Goal: Transaction & Acquisition: Book appointment/travel/reservation

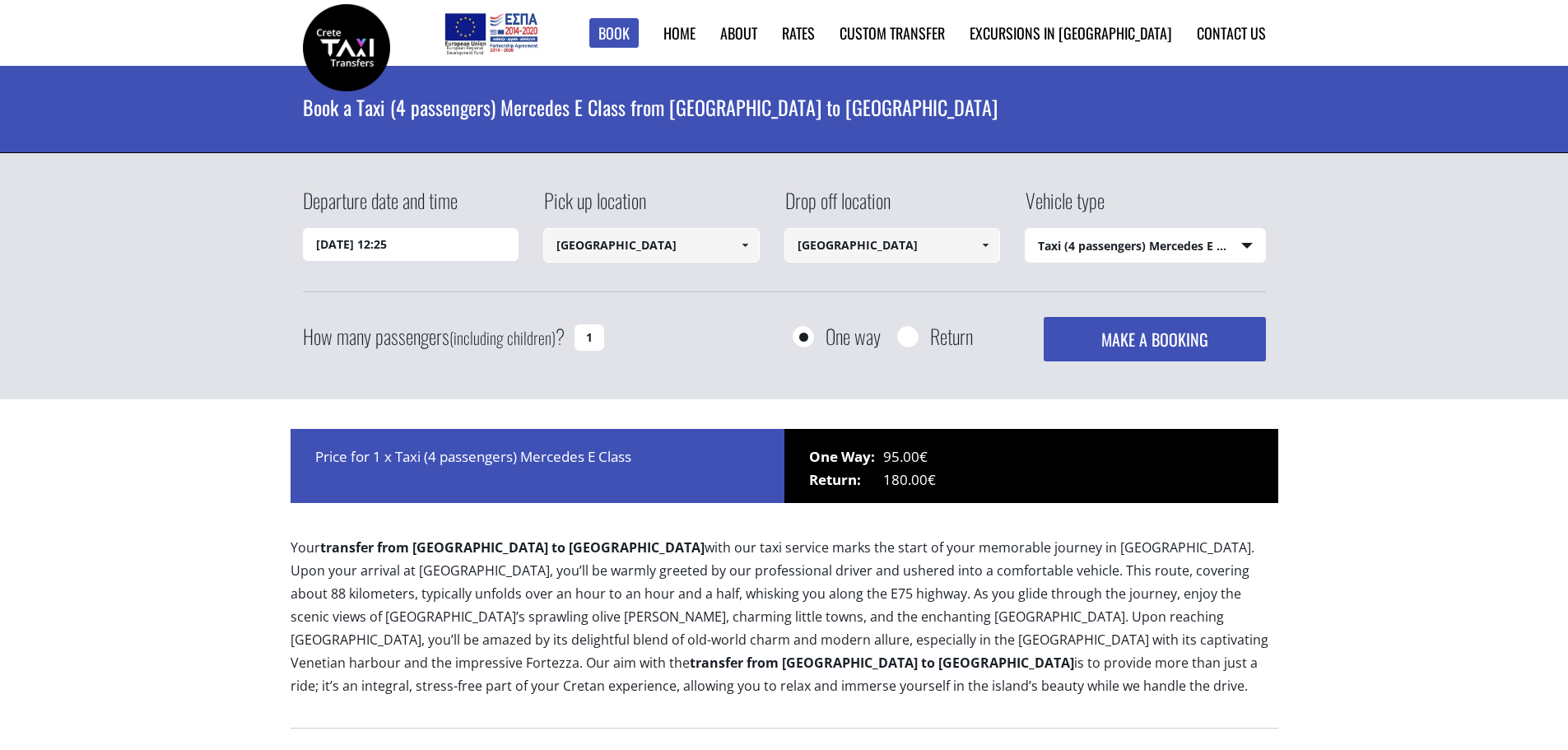
select select "540"
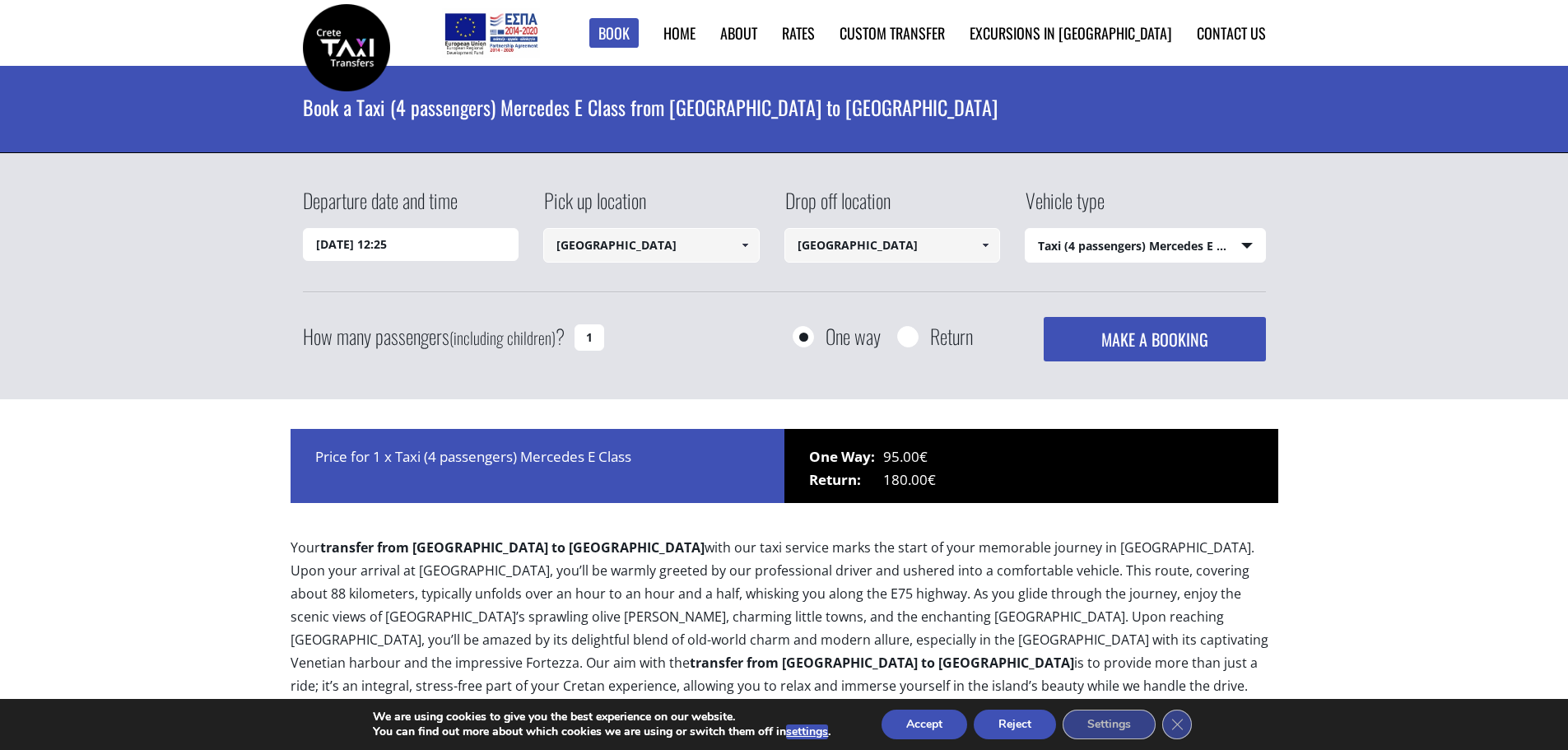
click at [1181, 250] on select "Select vehicle type Taxi (4 passengers) Mercedes E Class Mini Van (7 passengers…" at bounding box center [1145, 246] width 239 height 34
click at [1170, 250] on select "Select vehicle type Taxi (4 passengers) Mercedes E Class Mini Van (7 passengers…" at bounding box center [1145, 246] width 239 height 34
click at [949, 332] on label "Return" at bounding box center [951, 335] width 43 height 20
click at [918, 332] on input "Return" at bounding box center [906, 337] width 20 height 20
radio input "true"
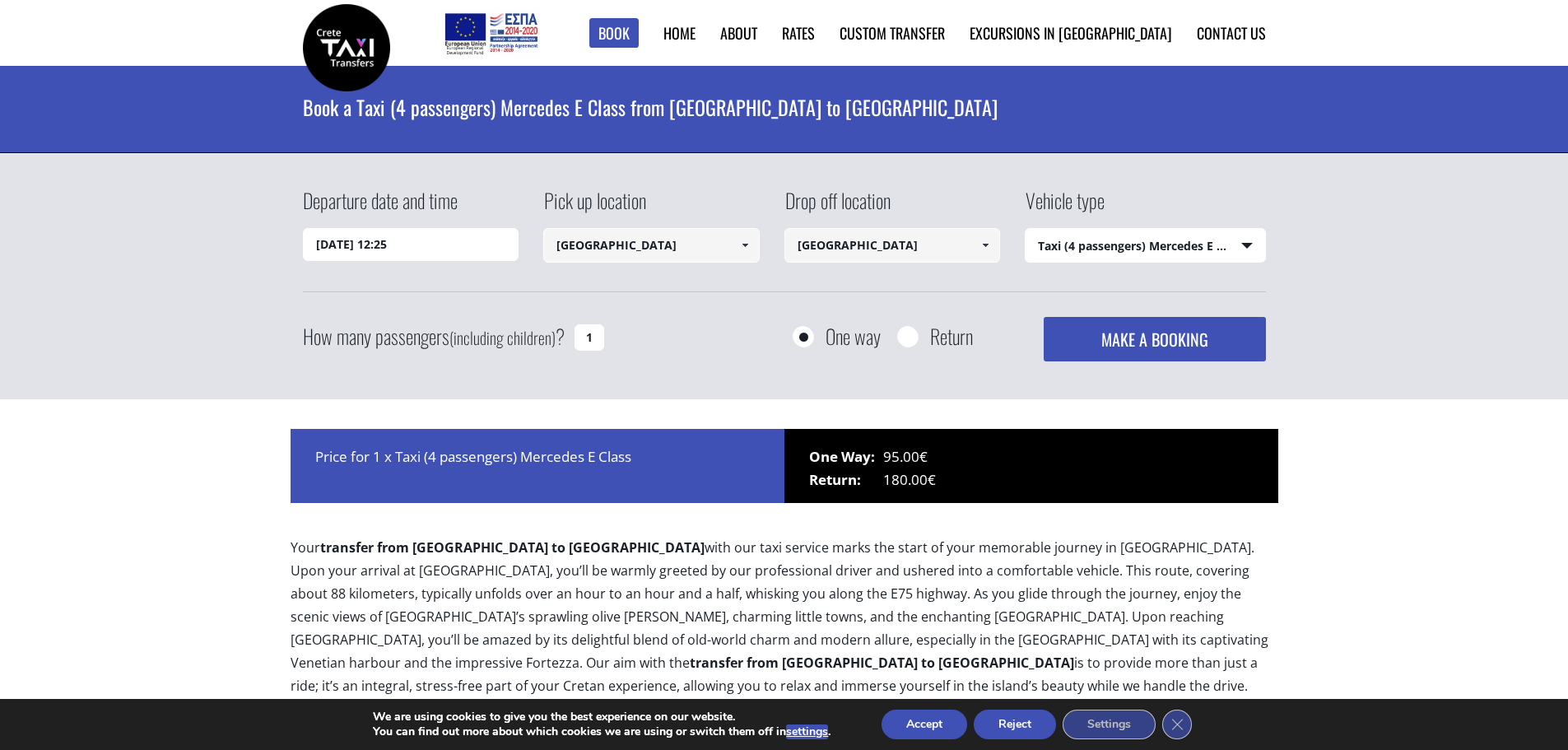
type input "Rethymnon city"
type input "[GEOGRAPHIC_DATA]"
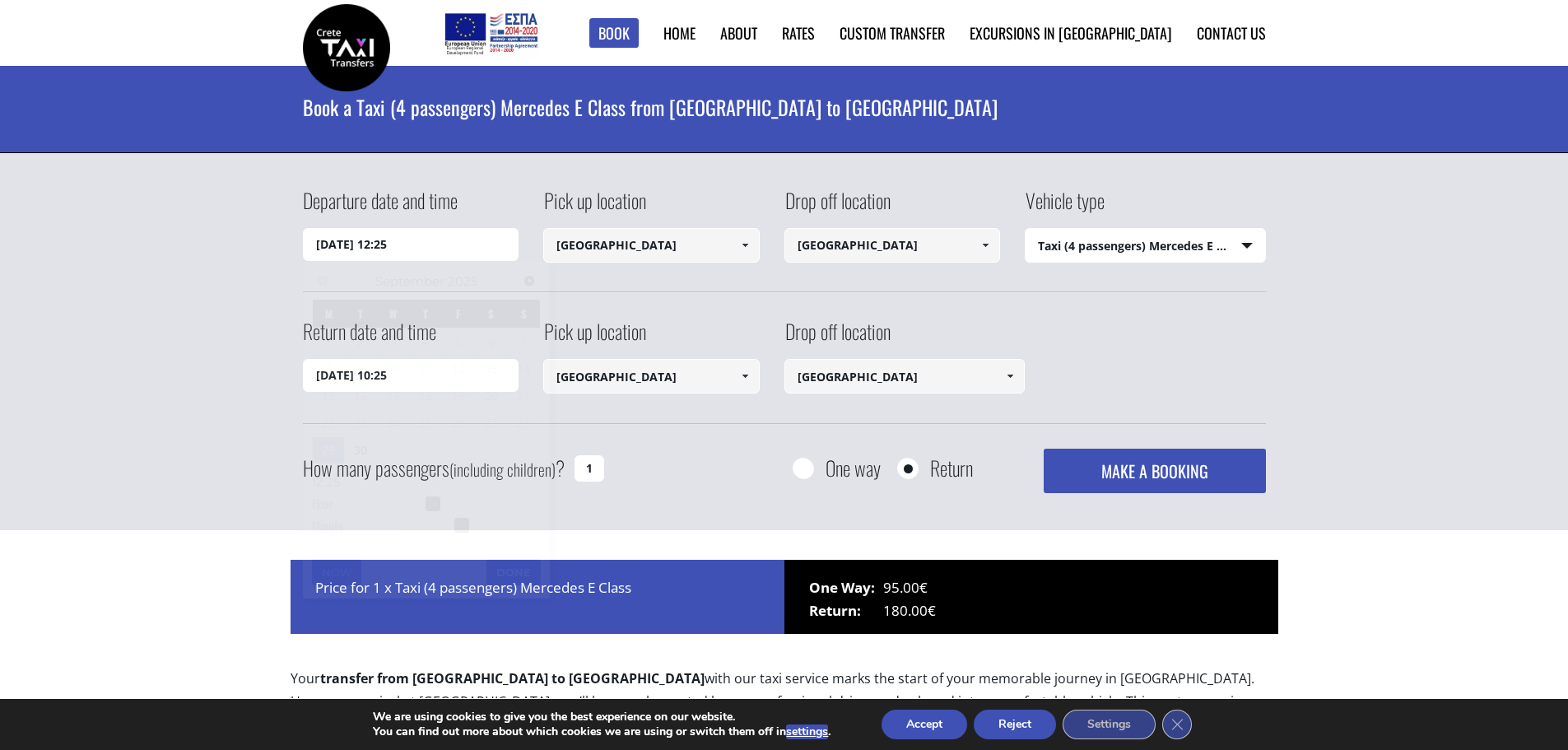
click at [384, 251] on input "29/09/2025 12:25" at bounding box center [411, 244] width 216 height 33
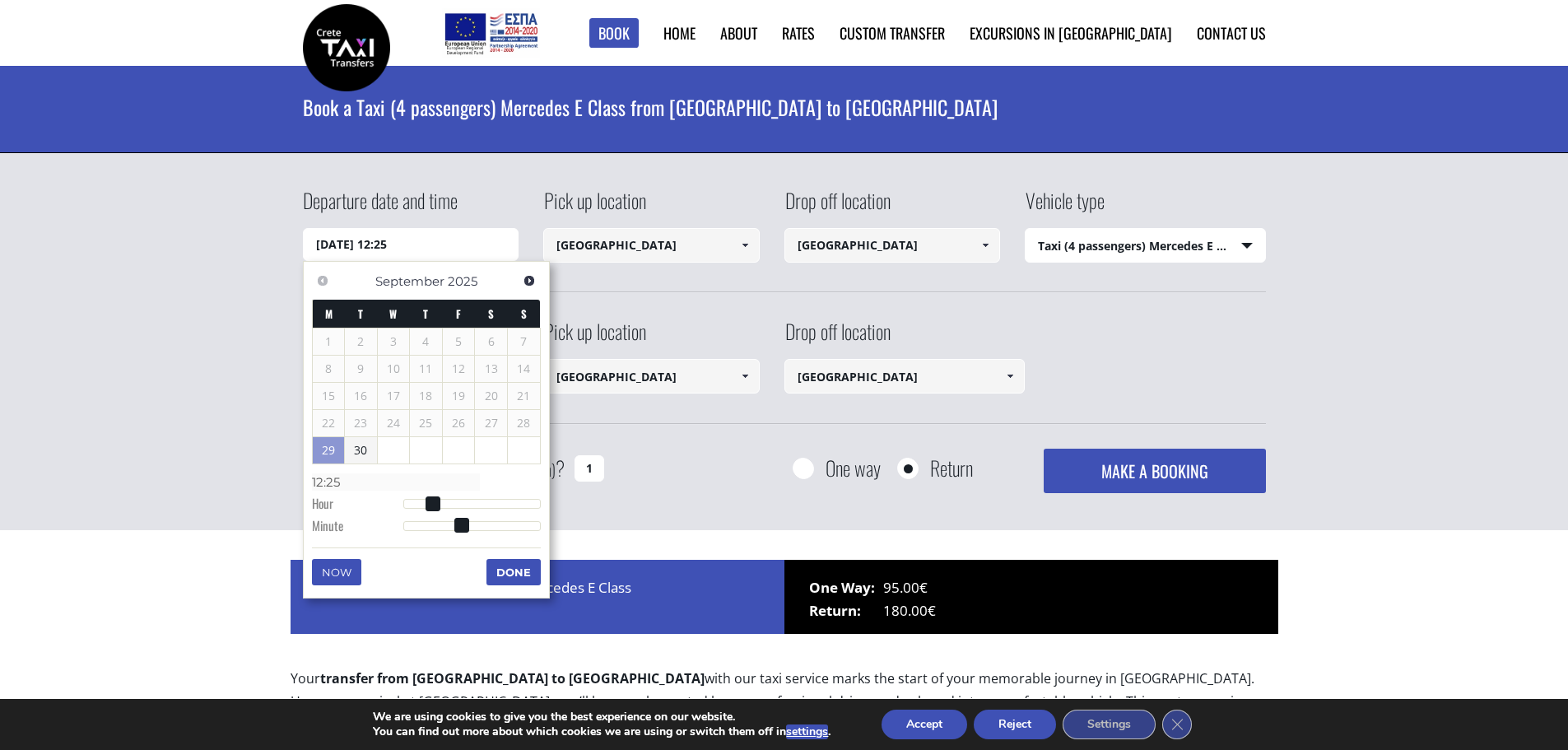
click at [197, 312] on div "Departure date and time 29/09/2025 12:25 Pick up location Heraklion airport Sel…" at bounding box center [784, 342] width 1568 height 378
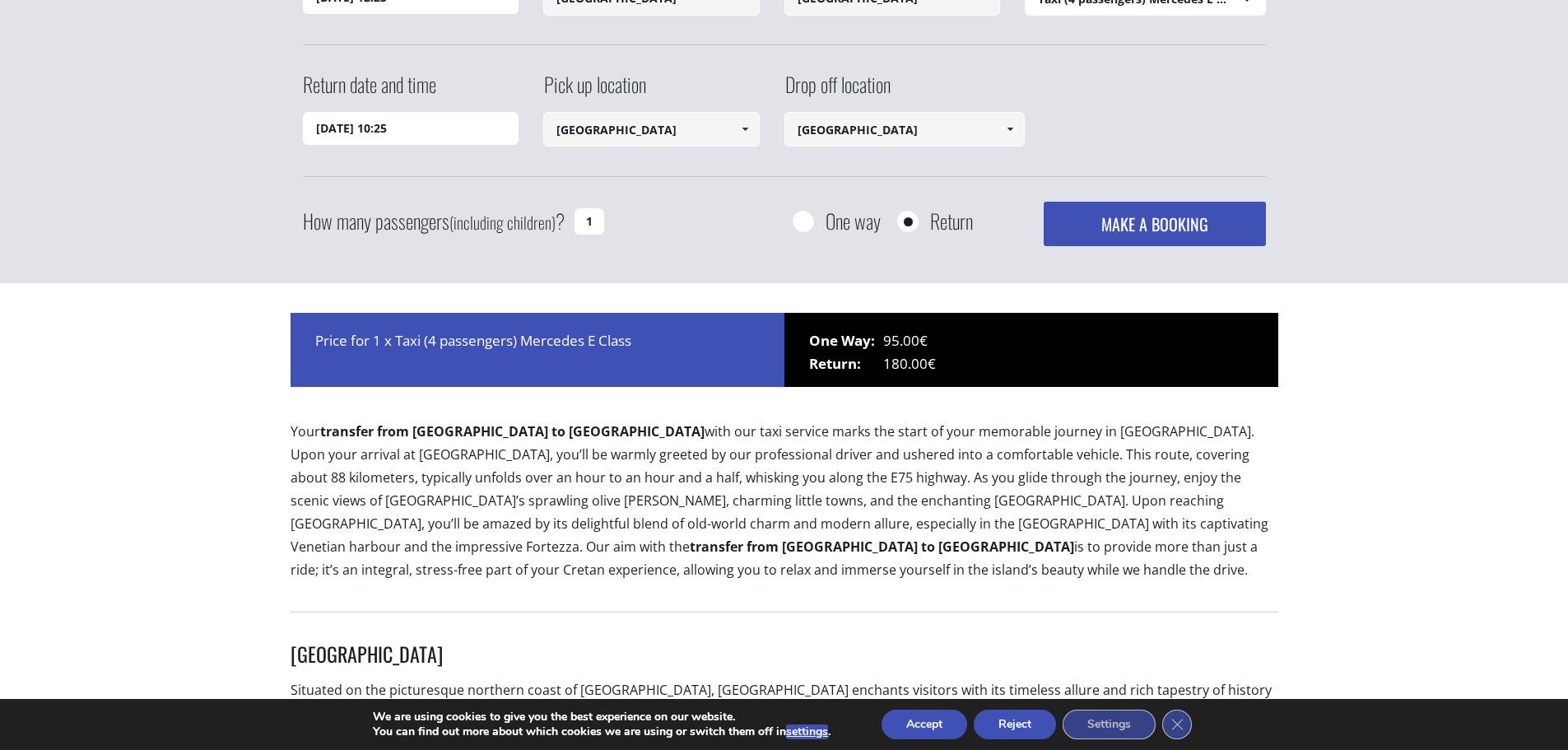
scroll to position [165, 0]
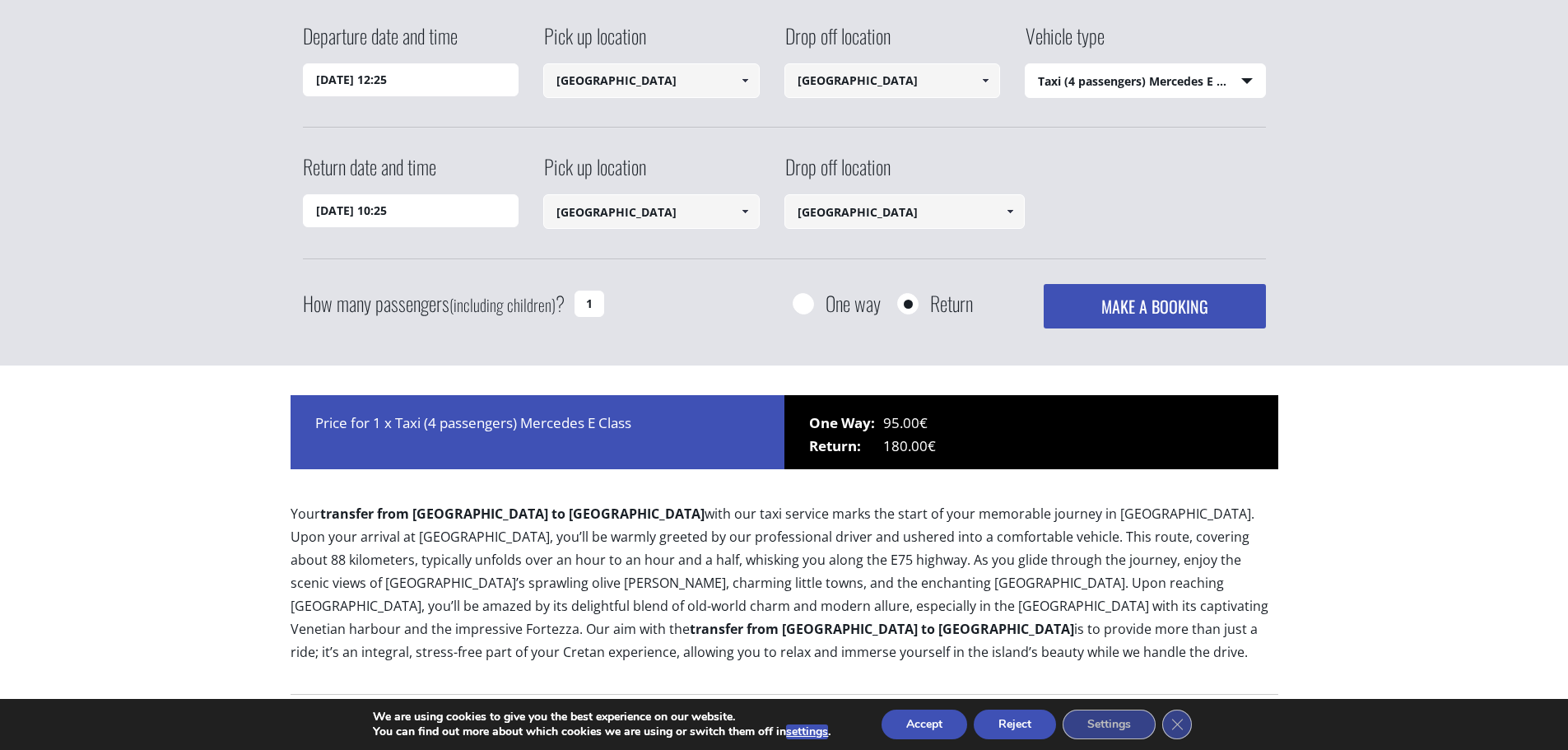
click at [590, 302] on input "1" at bounding box center [590, 304] width 30 height 26
drag, startPoint x: 590, startPoint y: 302, endPoint x: 575, endPoint y: 302, distance: 15.0
click at [575, 302] on input "1" at bounding box center [590, 304] width 30 height 26
type input "2"
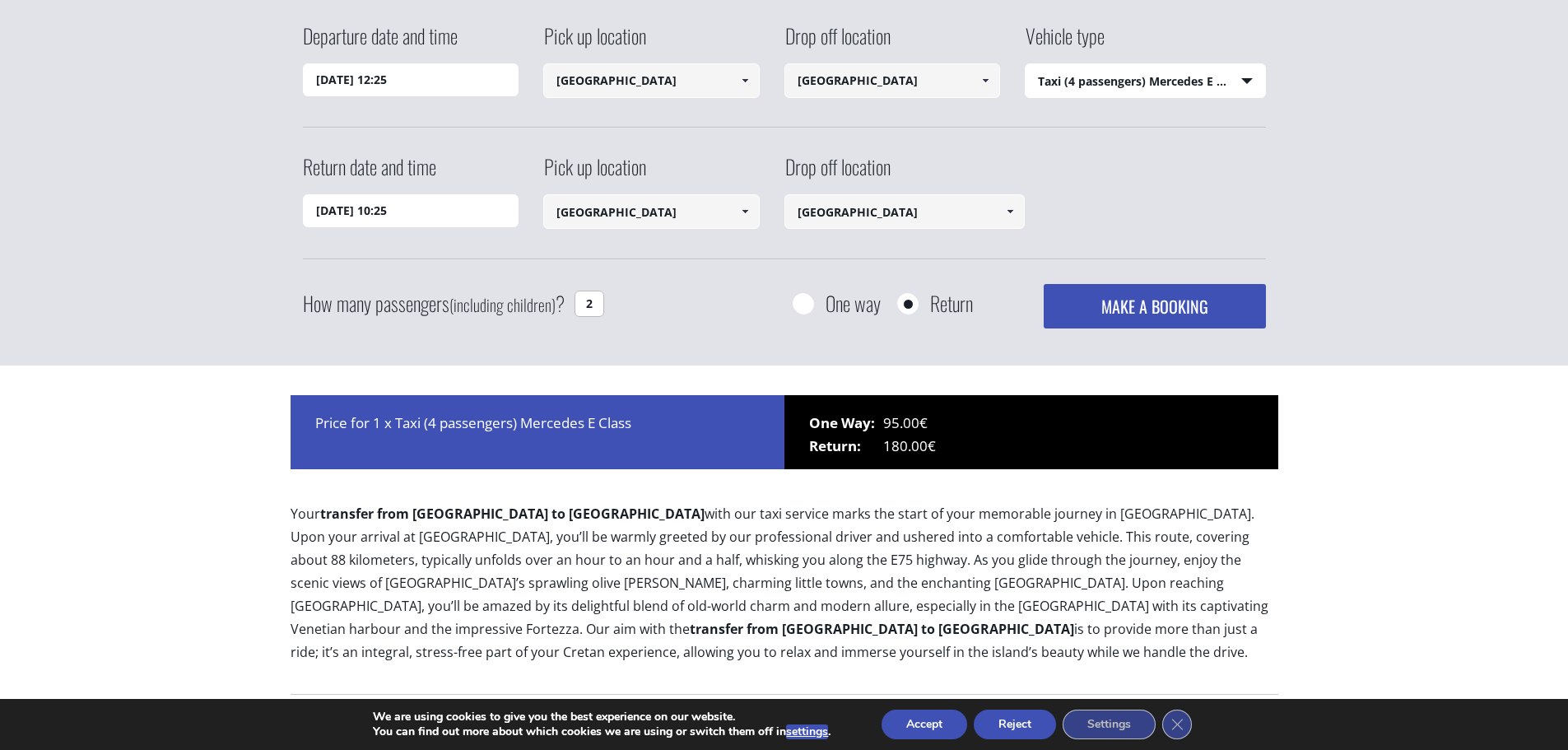
click at [760, 323] on div "How many passengers (including children) ? 2 One way Return MAKE A BOOKING Plea…" at bounding box center [784, 306] width 963 height 45
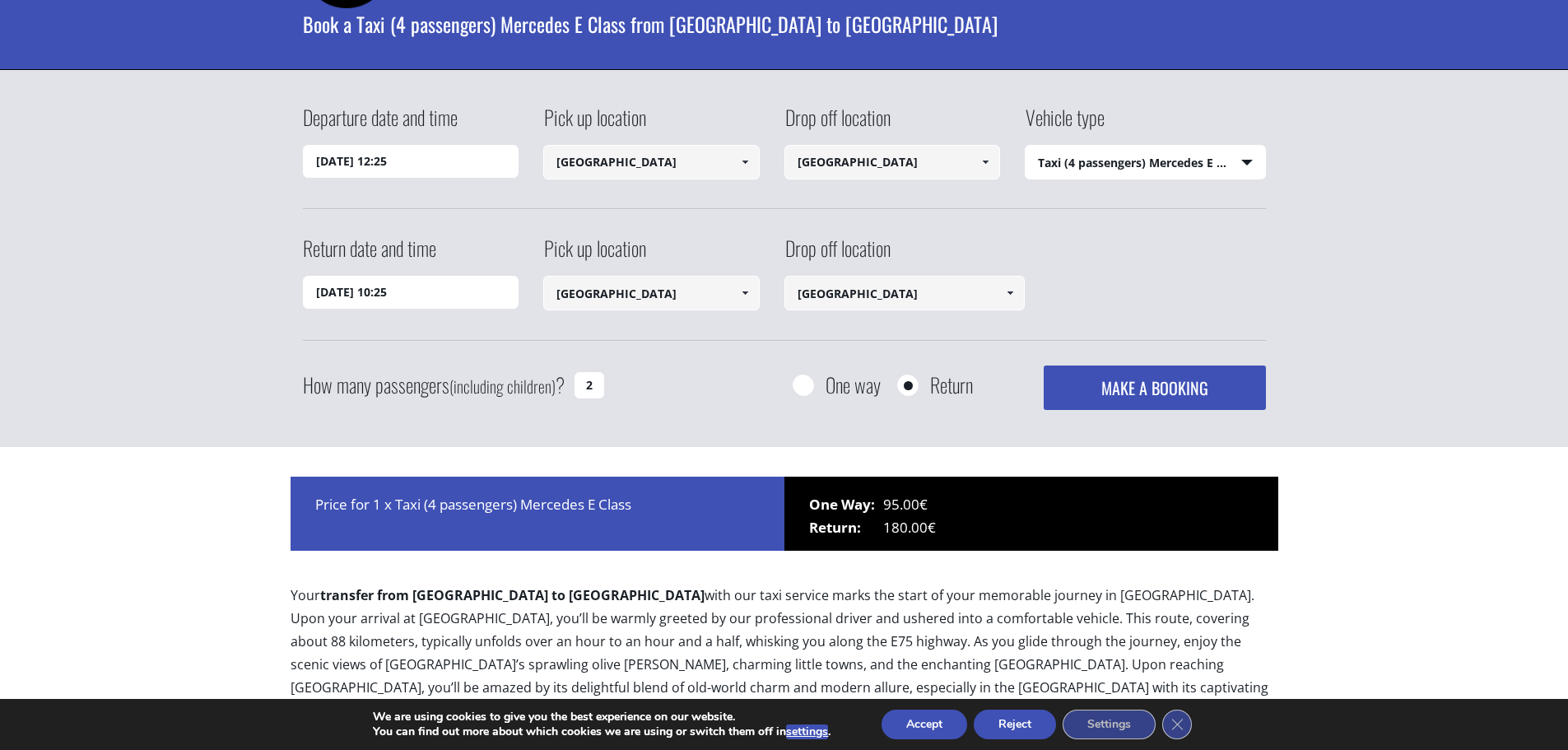
scroll to position [0, 0]
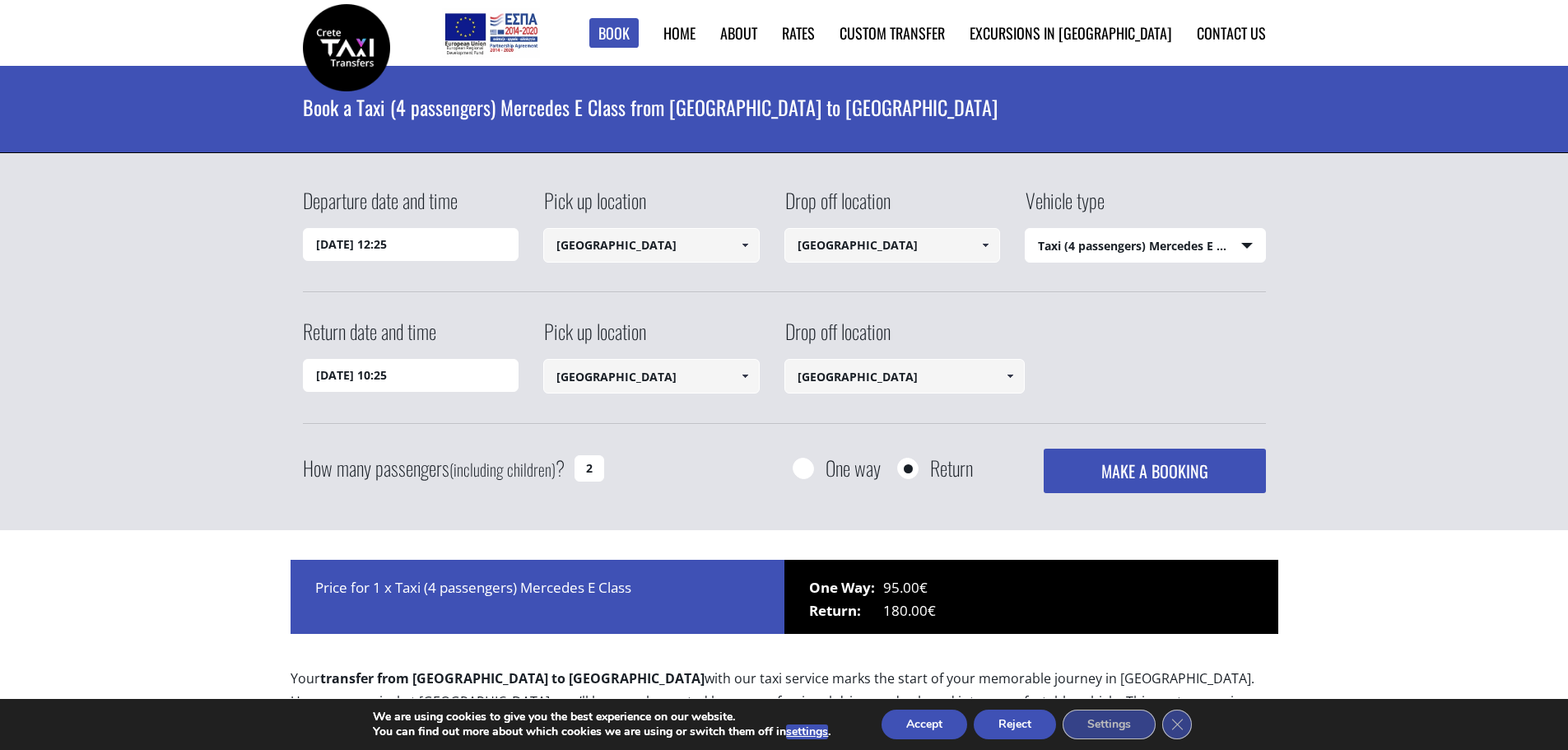
click at [400, 377] on input "30/09/2025 10:25" at bounding box center [411, 375] width 216 height 33
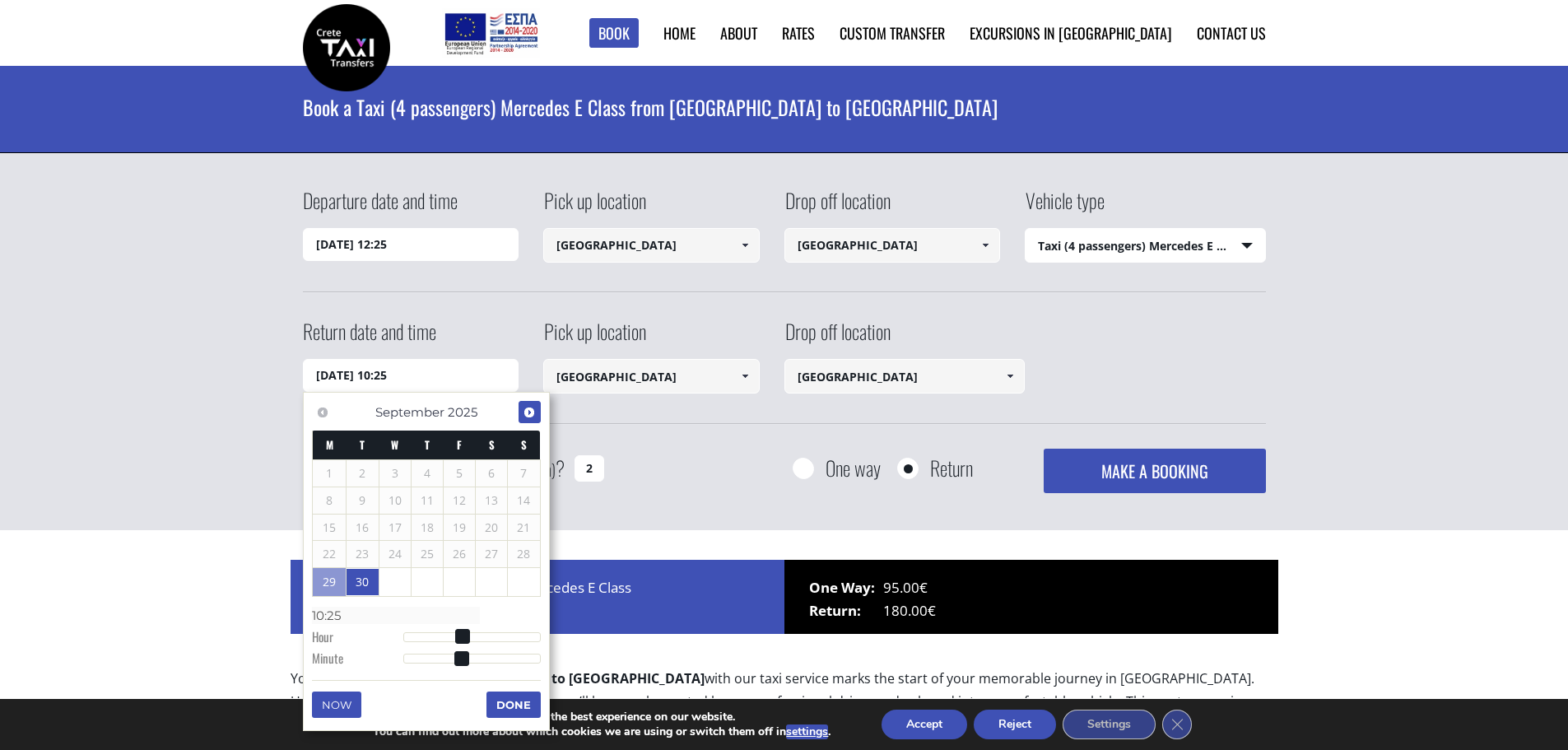
click at [532, 414] on span "Next" at bounding box center [529, 412] width 13 height 13
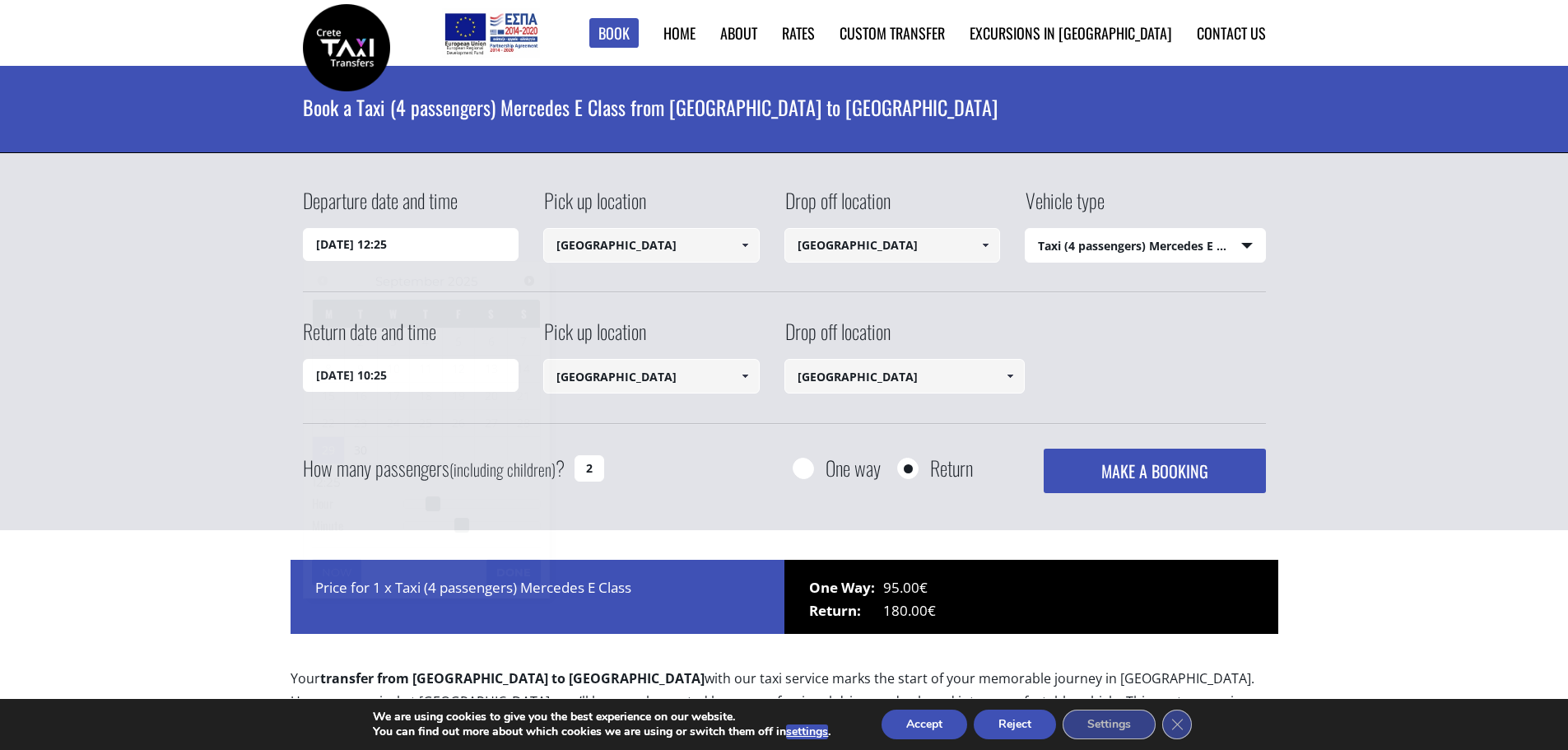
click at [414, 229] on input "29/09/2025 12:25" at bounding box center [411, 244] width 216 height 33
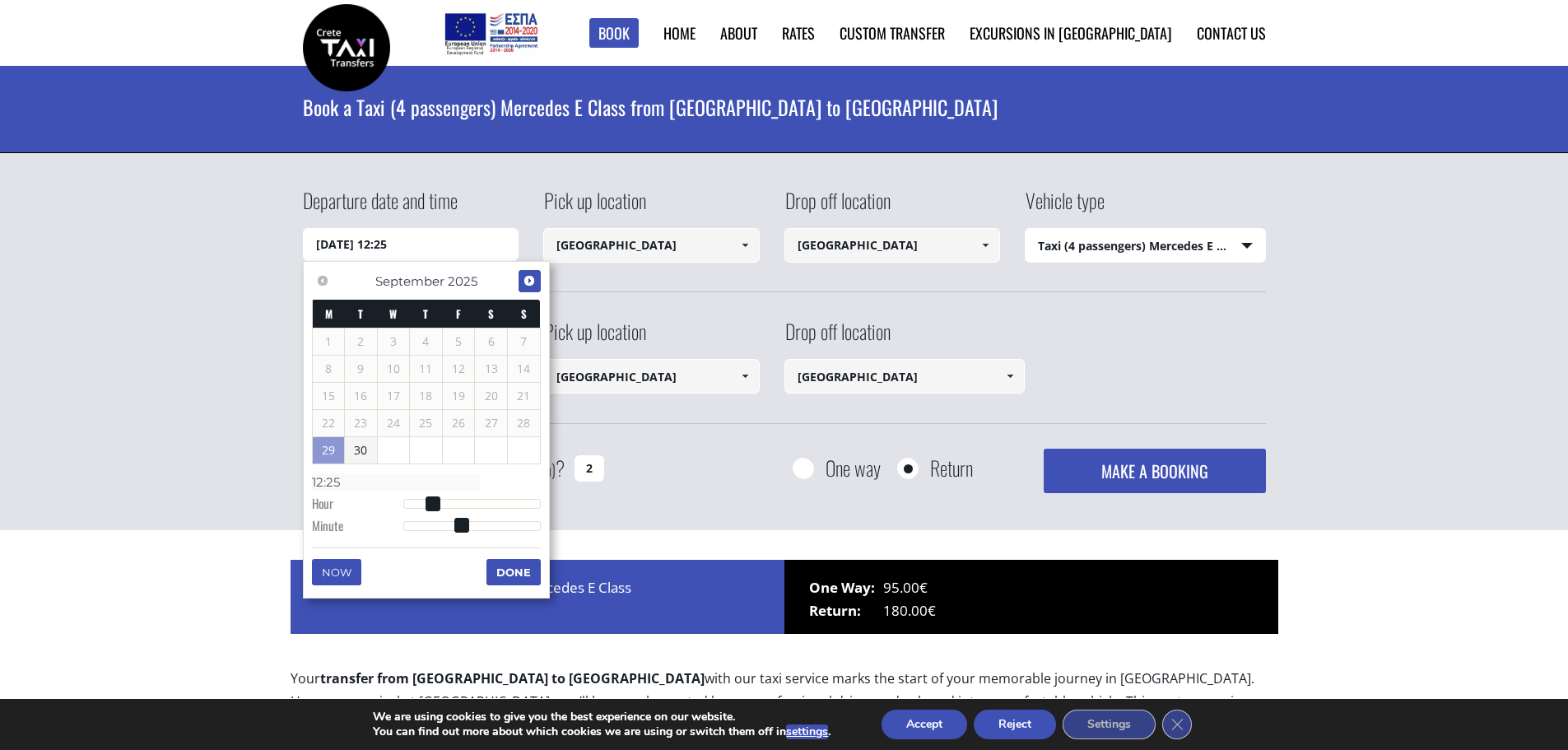
click at [535, 281] on span "Next" at bounding box center [529, 280] width 13 height 13
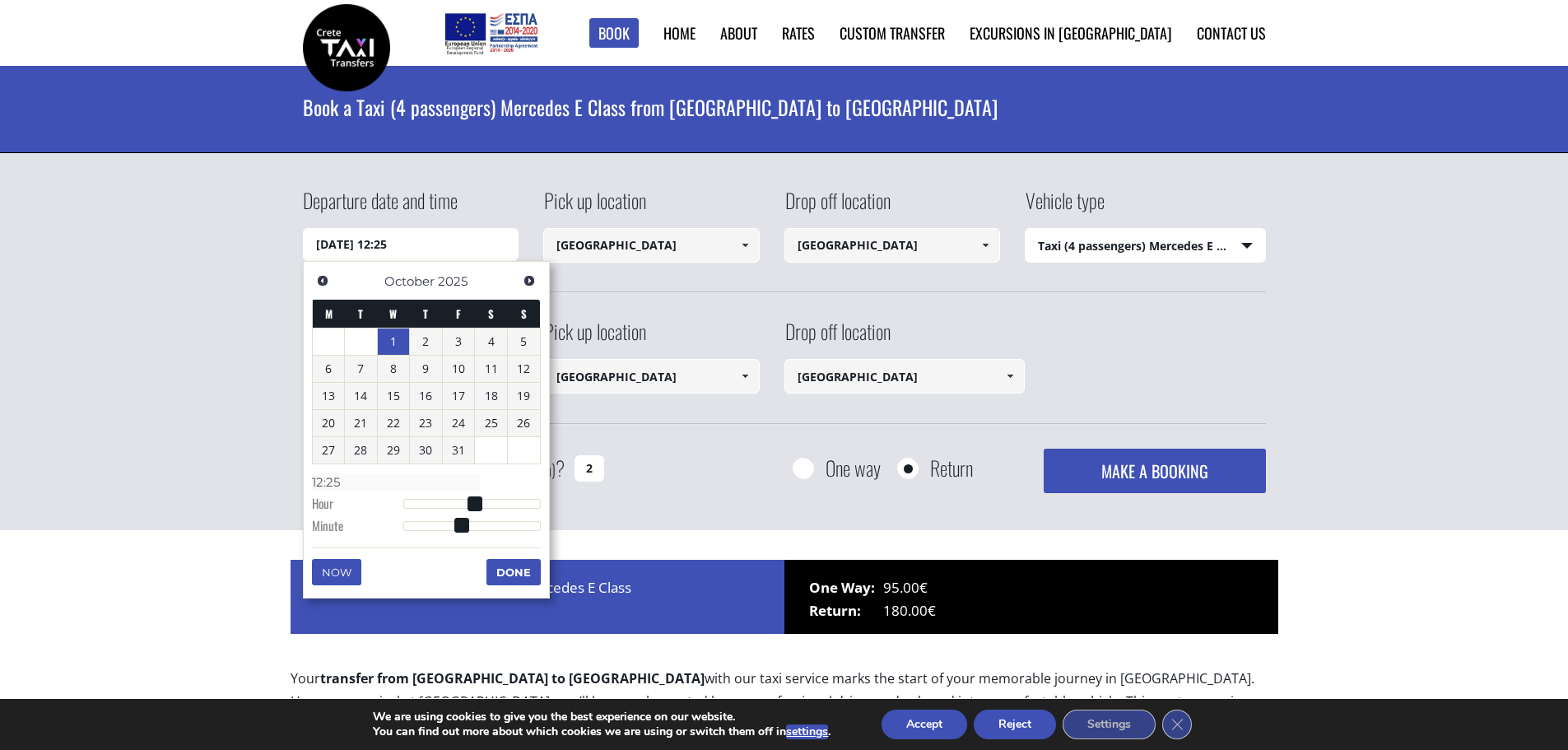
click at [392, 332] on link "1" at bounding box center [393, 342] width 32 height 26
type input "01/10/2025 01:00"
type input "01:00"
type input "01/10/2025 02:00"
type input "02:00"
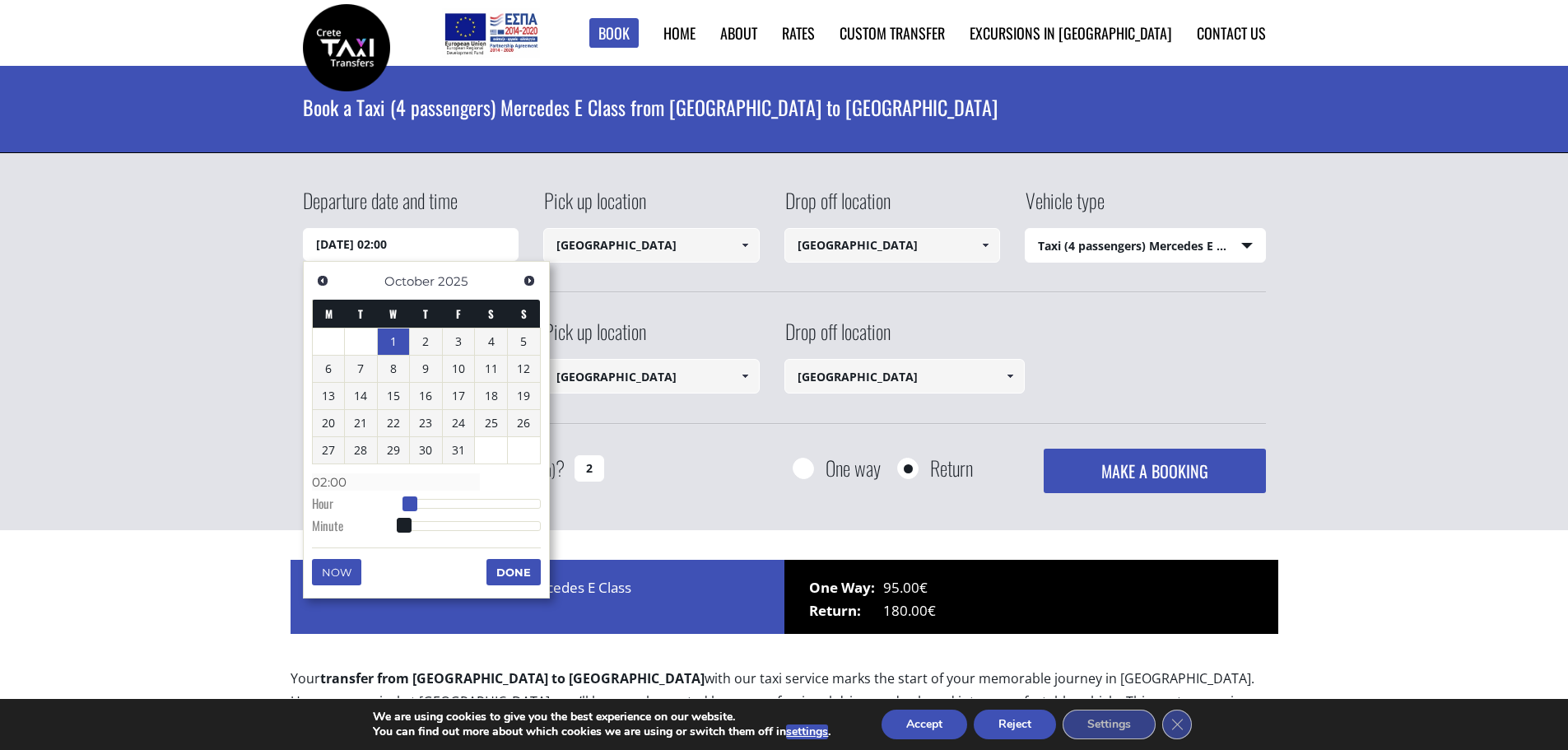
type input "01/10/2025 03:00"
type input "03:00"
type input "01/10/2025 04:00"
type input "04:00"
type input "01/10/2025 05:00"
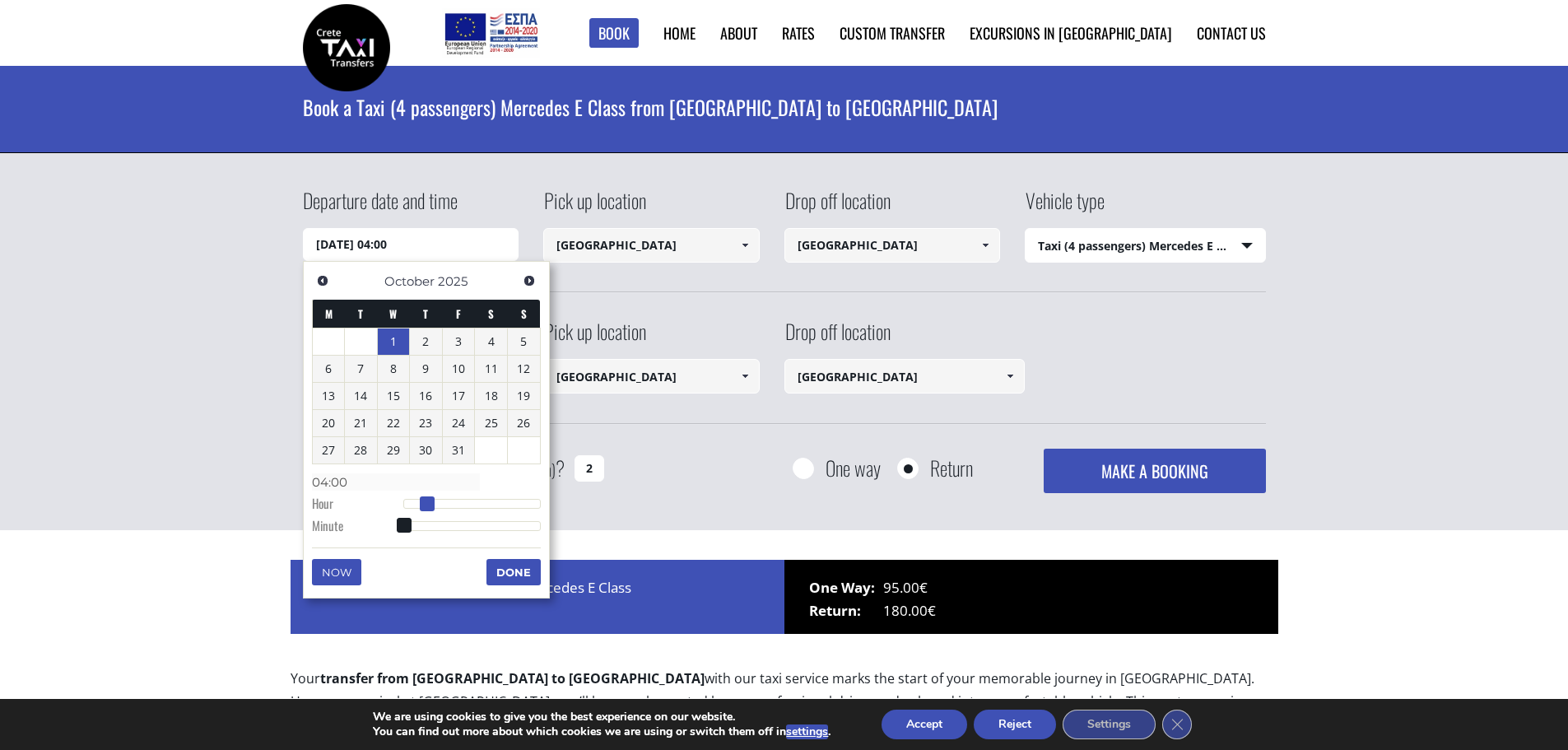
type input "05:00"
type input "01/10/2025 06:00"
type input "06:00"
type input "01/10/2025 07:00"
type input "07:00"
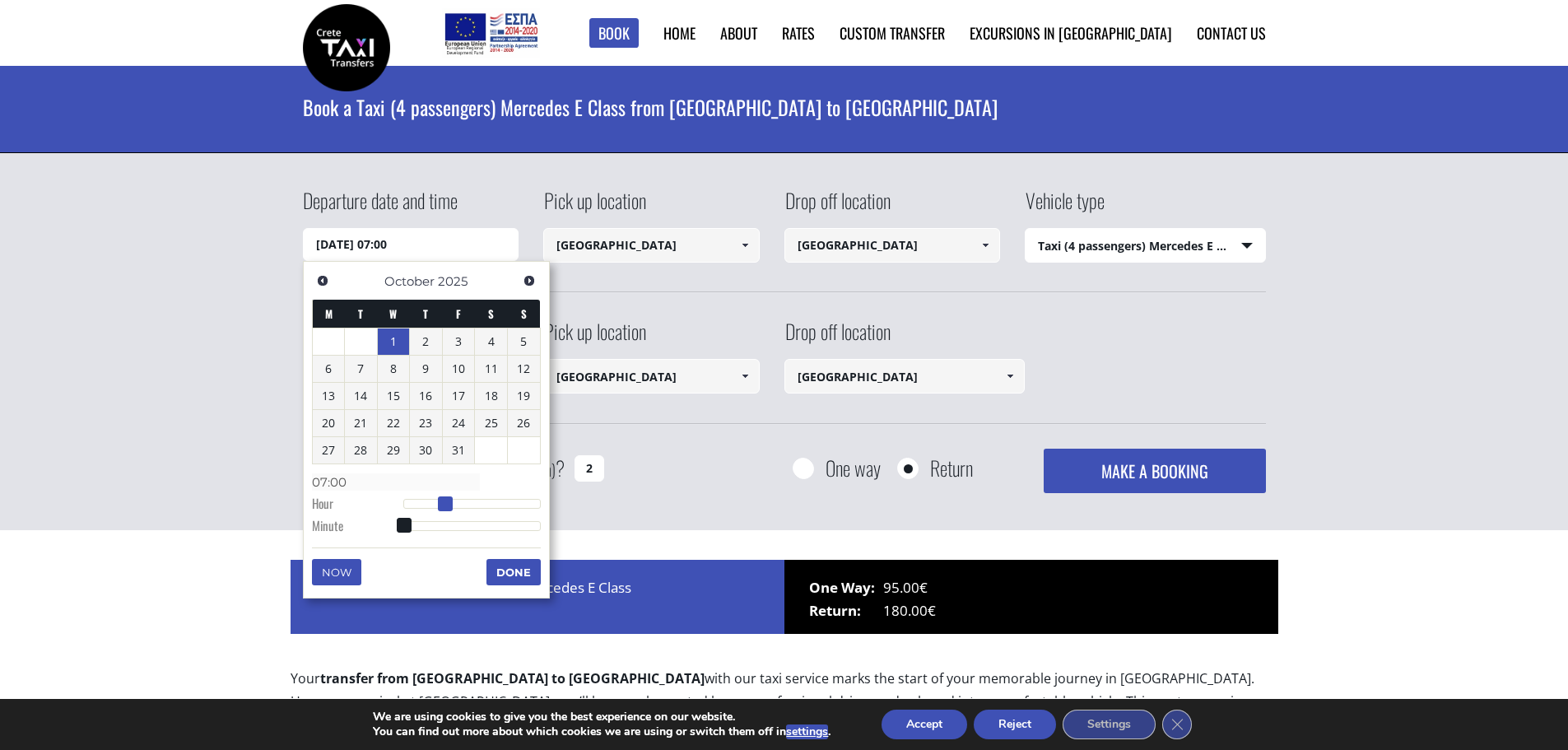
type input "01/10/2025 08:00"
type input "08:00"
type input "01/10/2025 09:00"
type input "09:00"
type input "01/10/2025 10:00"
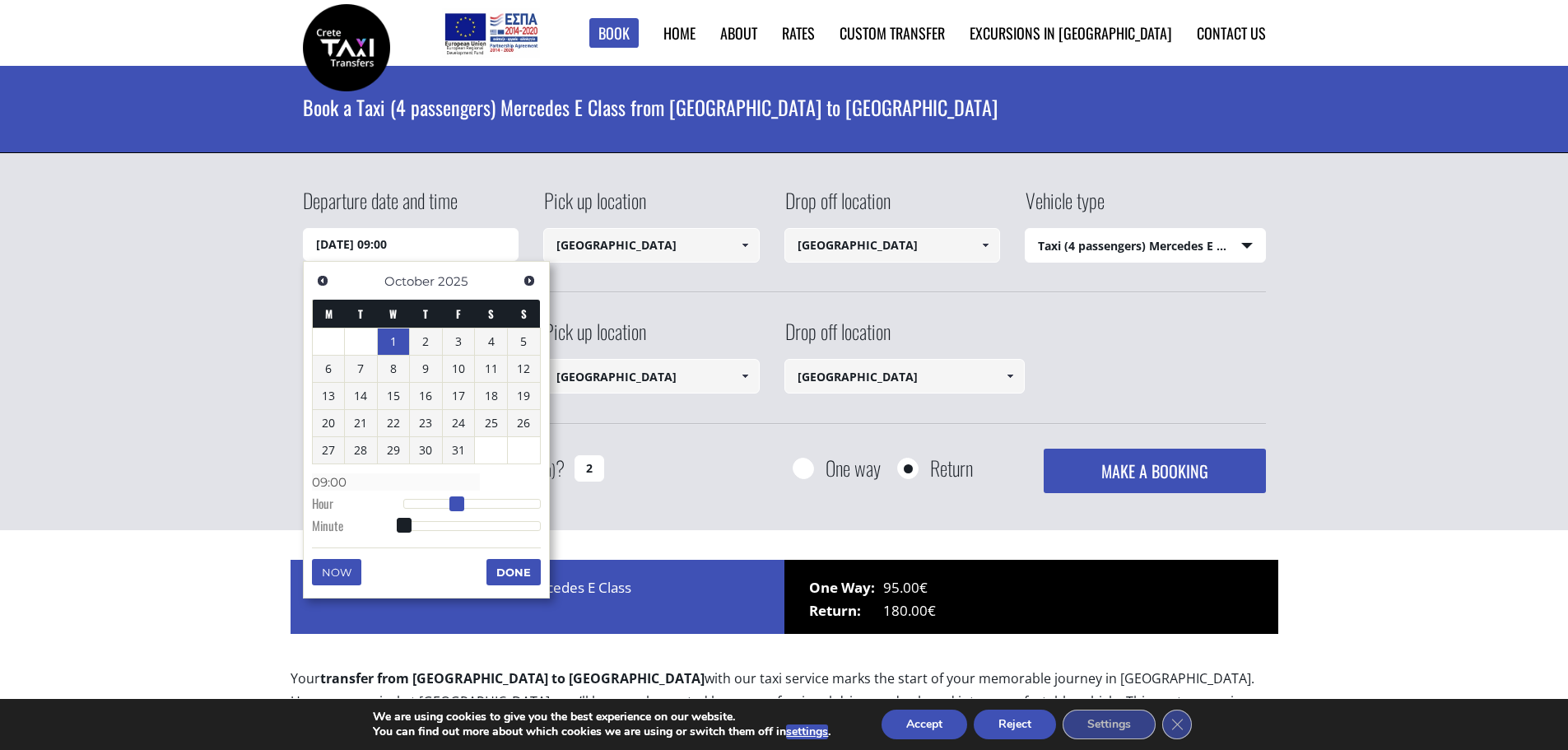
type input "10:00"
type input "01/10/2025 11:00"
type input "11:00"
type input "01/10/2025 12:00"
type input "12:00"
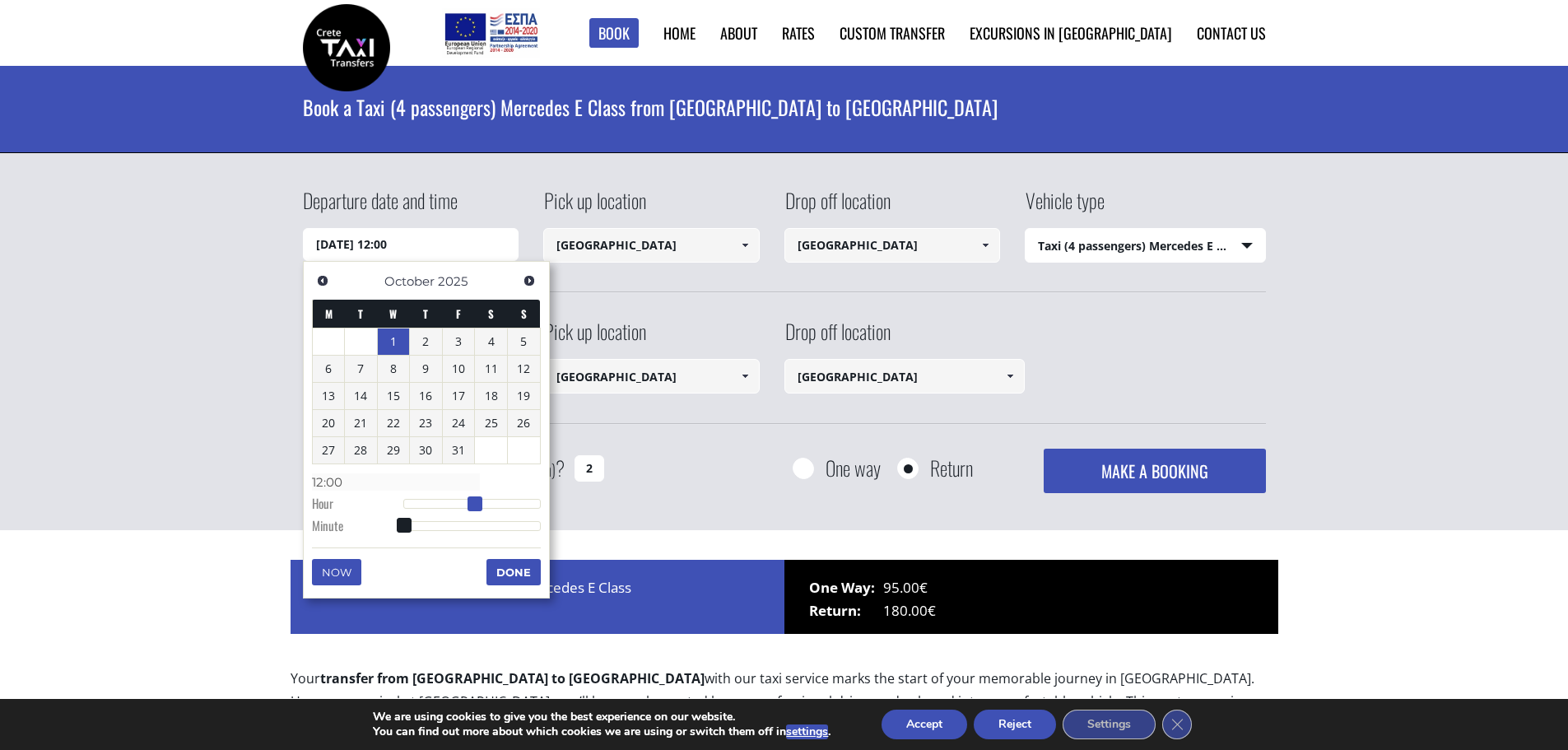
type input "01/10/2025 13:00"
type input "13:00"
drag, startPoint x: 406, startPoint y: 501, endPoint x: 485, endPoint y: 504, distance: 79.1
click at [485, 504] on span at bounding box center [480, 504] width 15 height 15
click at [518, 570] on button "Done" at bounding box center [514, 572] width 55 height 26
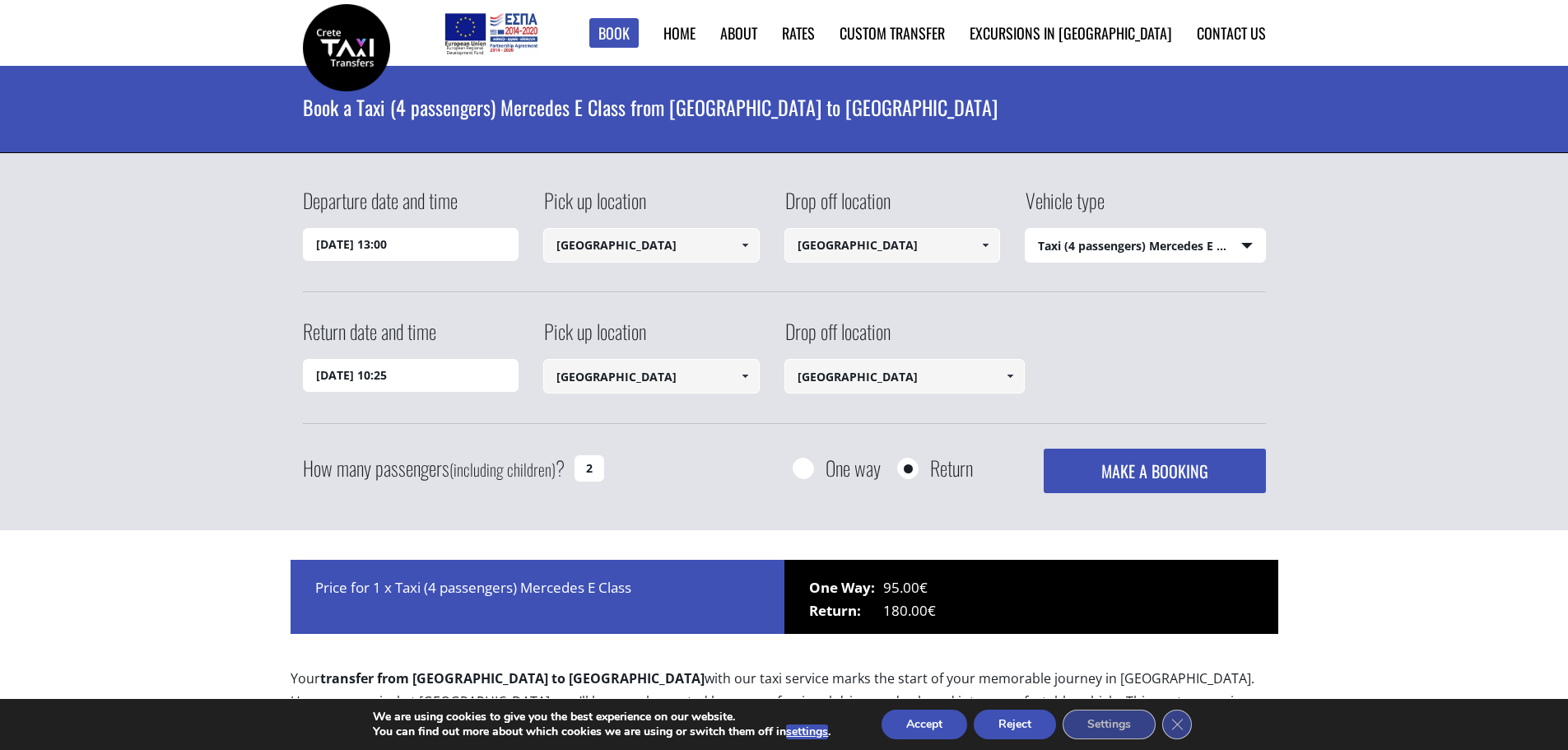
click at [938, 256] on input "[GEOGRAPHIC_DATA]" at bounding box center [892, 245] width 216 height 34
drag, startPoint x: 934, startPoint y: 247, endPoint x: 664, endPoint y: 235, distance: 270.3
click at [664, 235] on div "Departure date and time 01/10/2025 13:00 Pick up location Heraklion airport Sel…" at bounding box center [784, 239] width 963 height 107
click at [840, 289] on link "Nautilux ([GEOGRAPHIC_DATA])" at bounding box center [881, 285] width 194 height 23
type input "Nautilux ([GEOGRAPHIC_DATA])"
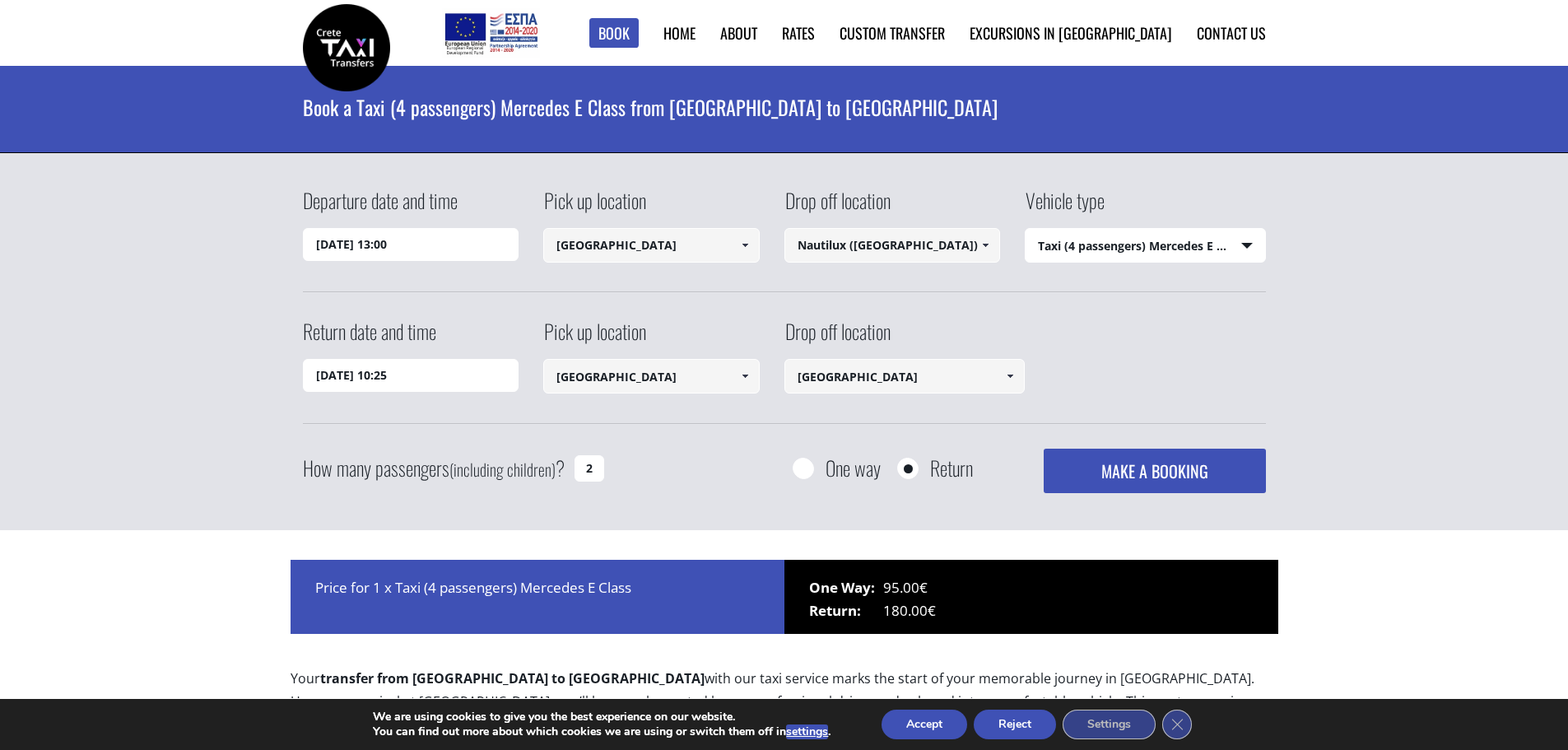
type input "Nautilux ([GEOGRAPHIC_DATA])"
click at [429, 373] on input "30/09/2025 10:25" at bounding box center [411, 375] width 216 height 33
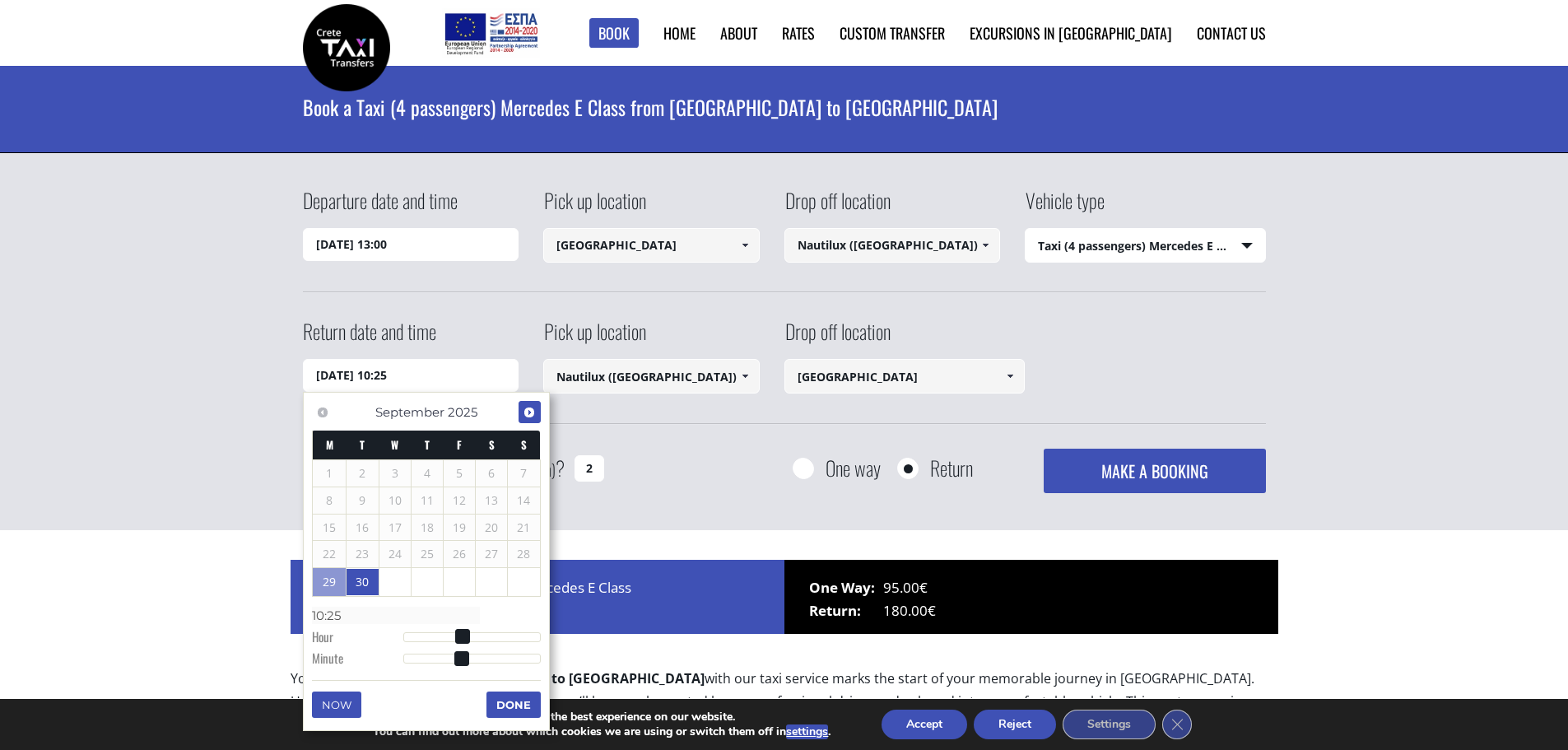
click at [524, 414] on link "Next" at bounding box center [529, 411] width 22 height 22
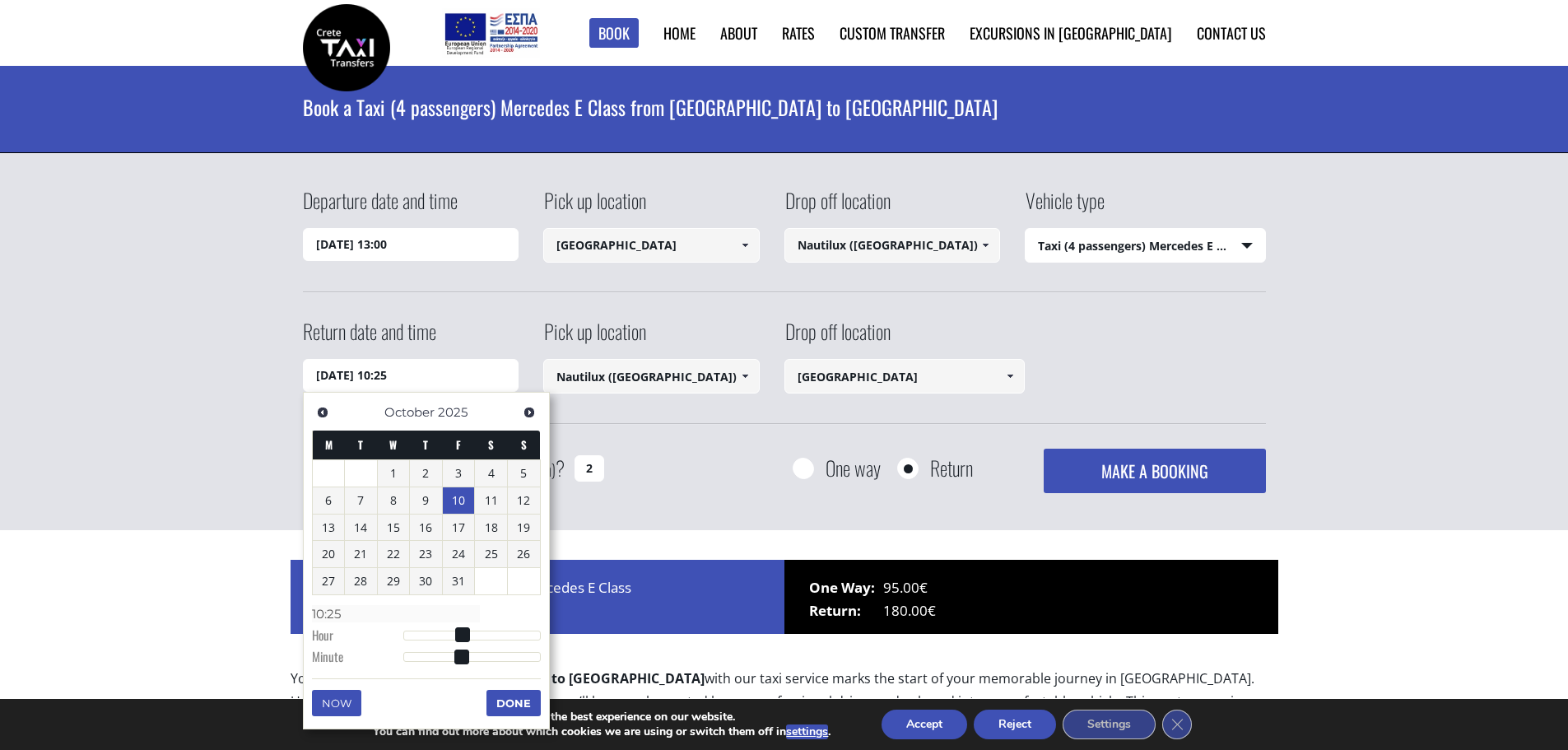
click at [465, 496] on link "10" at bounding box center [458, 501] width 32 height 26
type input "10/10/2025 10:25"
click at [702, 443] on div "Departure date and time 01/10/2025 13:00 Pick up location Heraklion airport Sel…" at bounding box center [784, 339] width 963 height 307
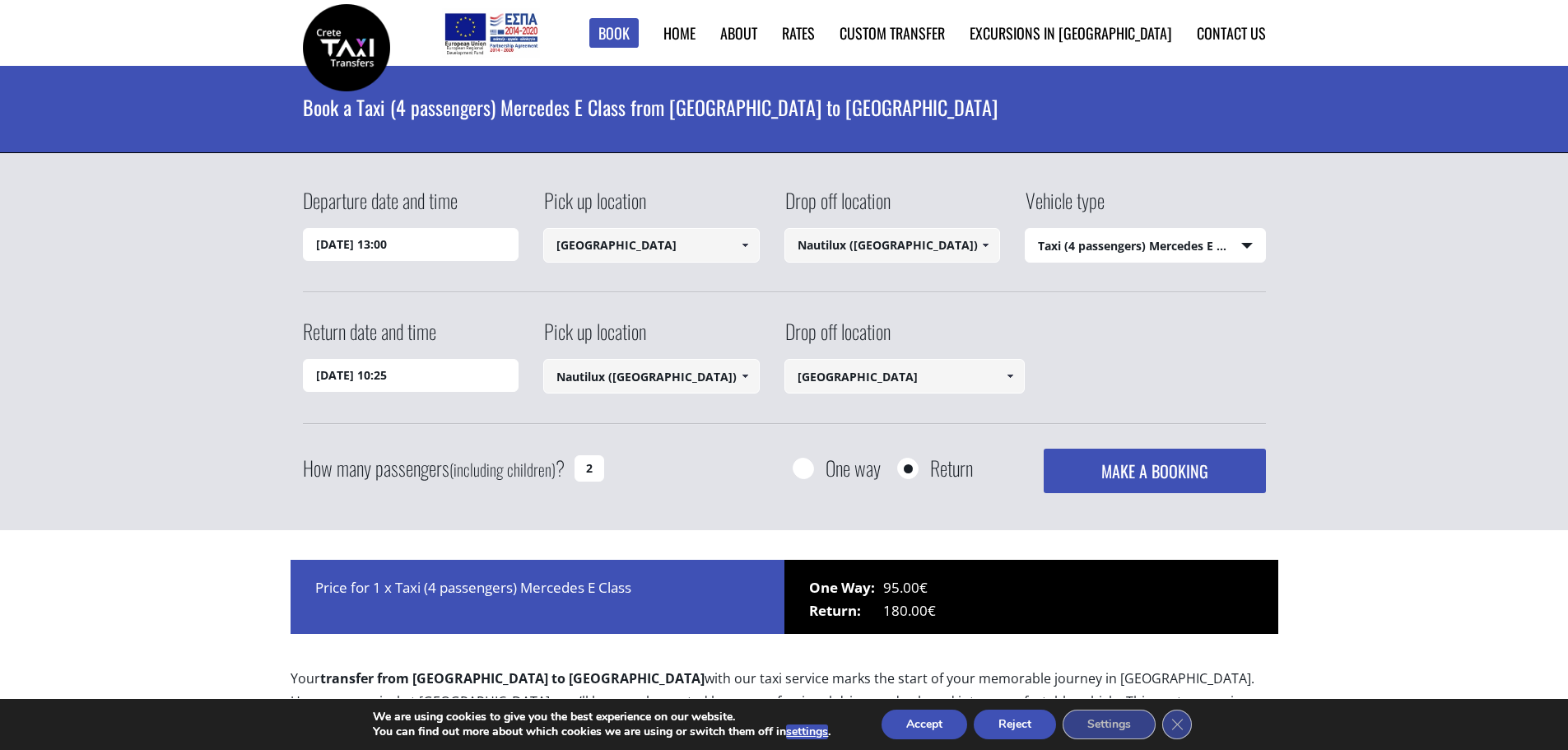
click at [489, 379] on input "10/10/2025 10:25" at bounding box center [411, 375] width 216 height 33
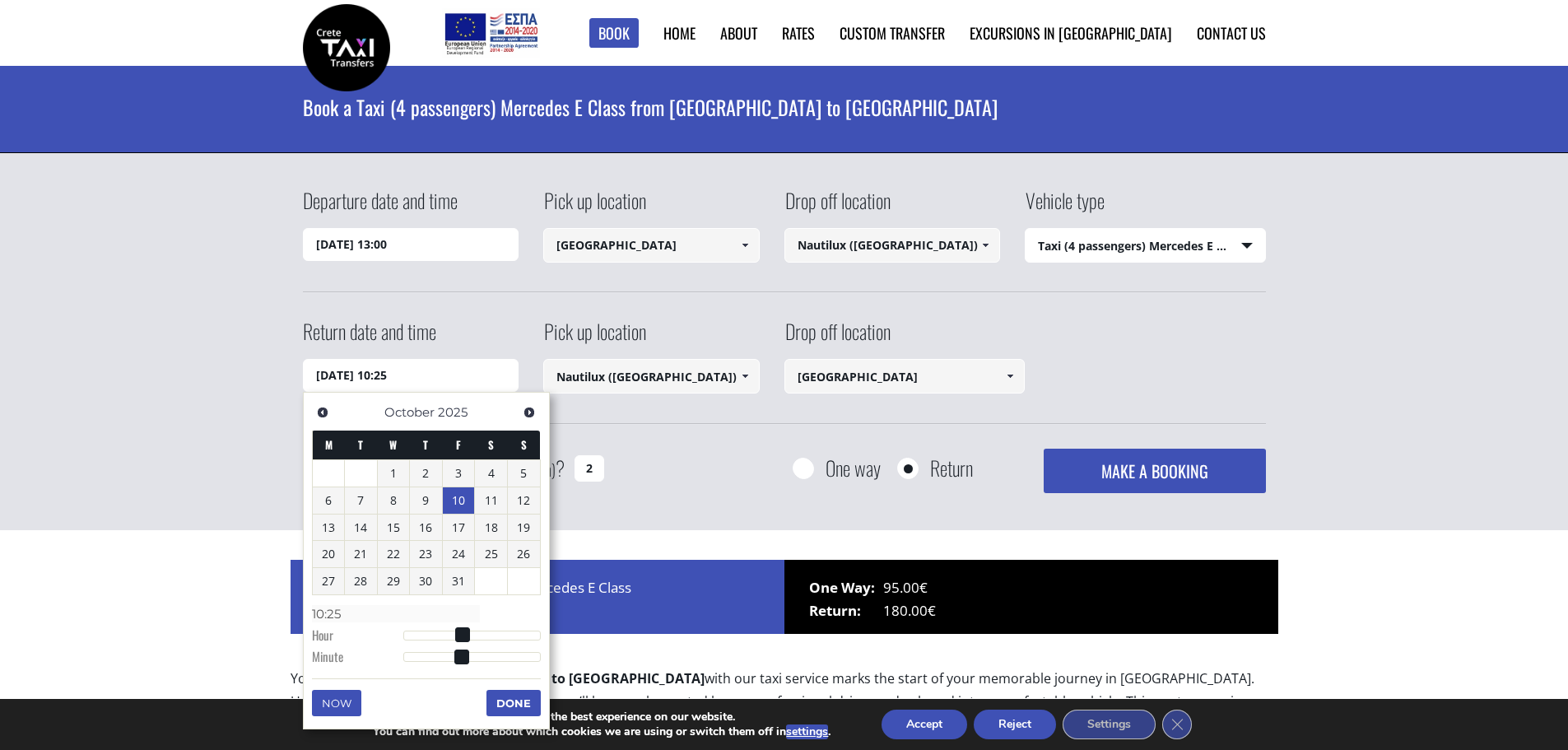
click at [687, 423] on div "Return date and time 10/10/2025 10:25 Pick up location Select pickup location S…" at bounding box center [784, 370] width 963 height 107
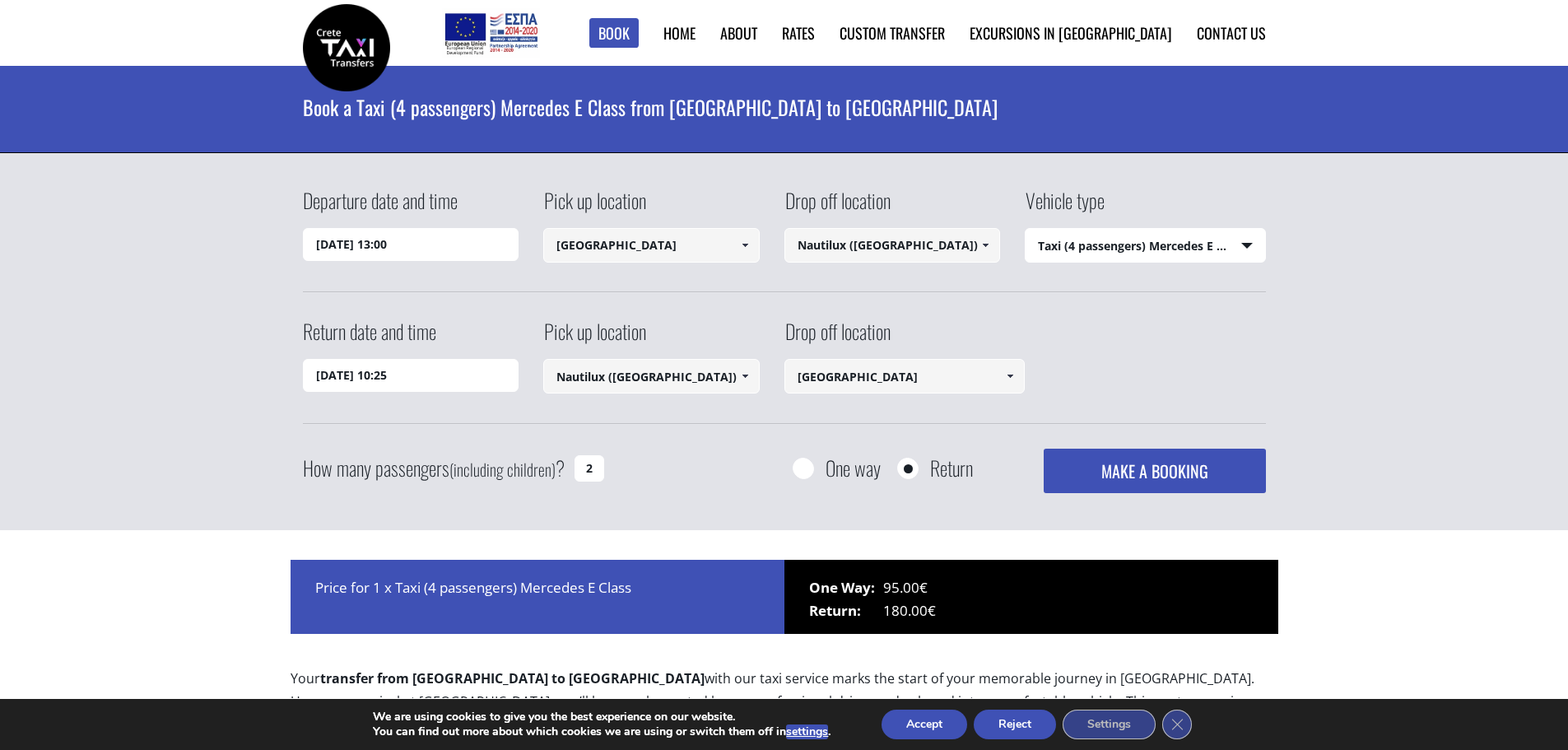
click at [1142, 475] on button "MAKE A BOOKING" at bounding box center [1154, 471] width 222 height 45
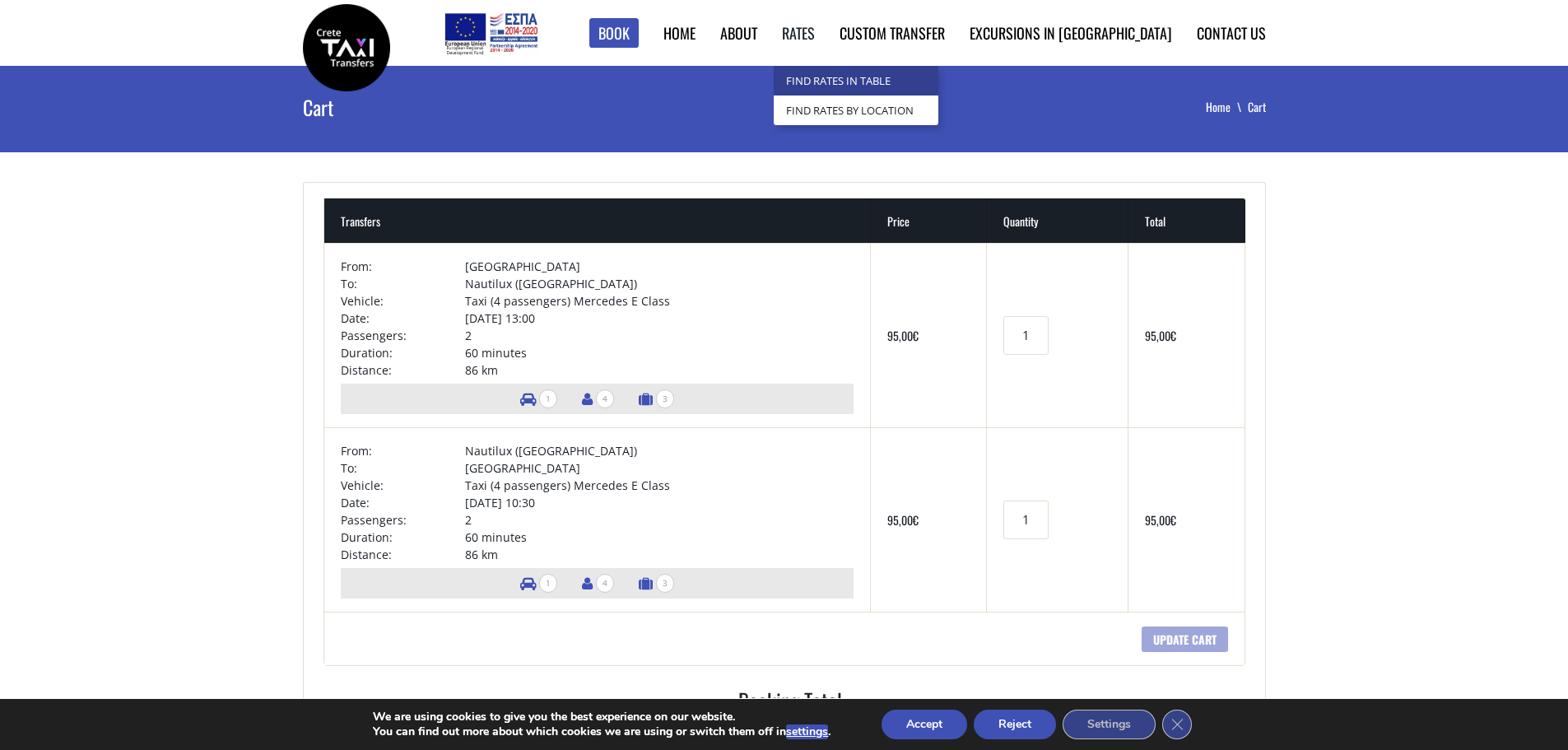
click at [893, 71] on link "Find Rates in Table" at bounding box center [855, 81] width 165 height 30
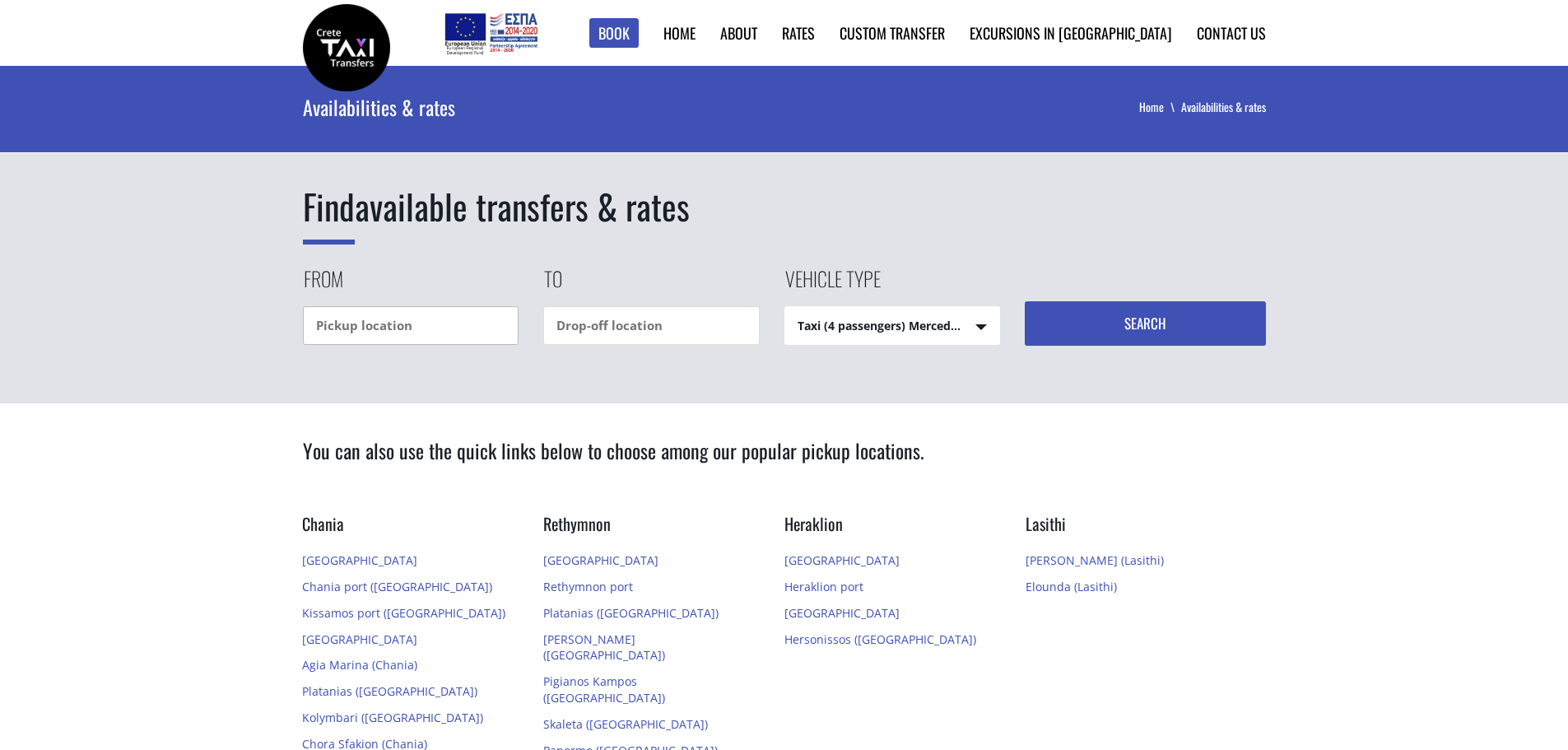
click at [450, 332] on input "text" at bounding box center [411, 326] width 216 height 39
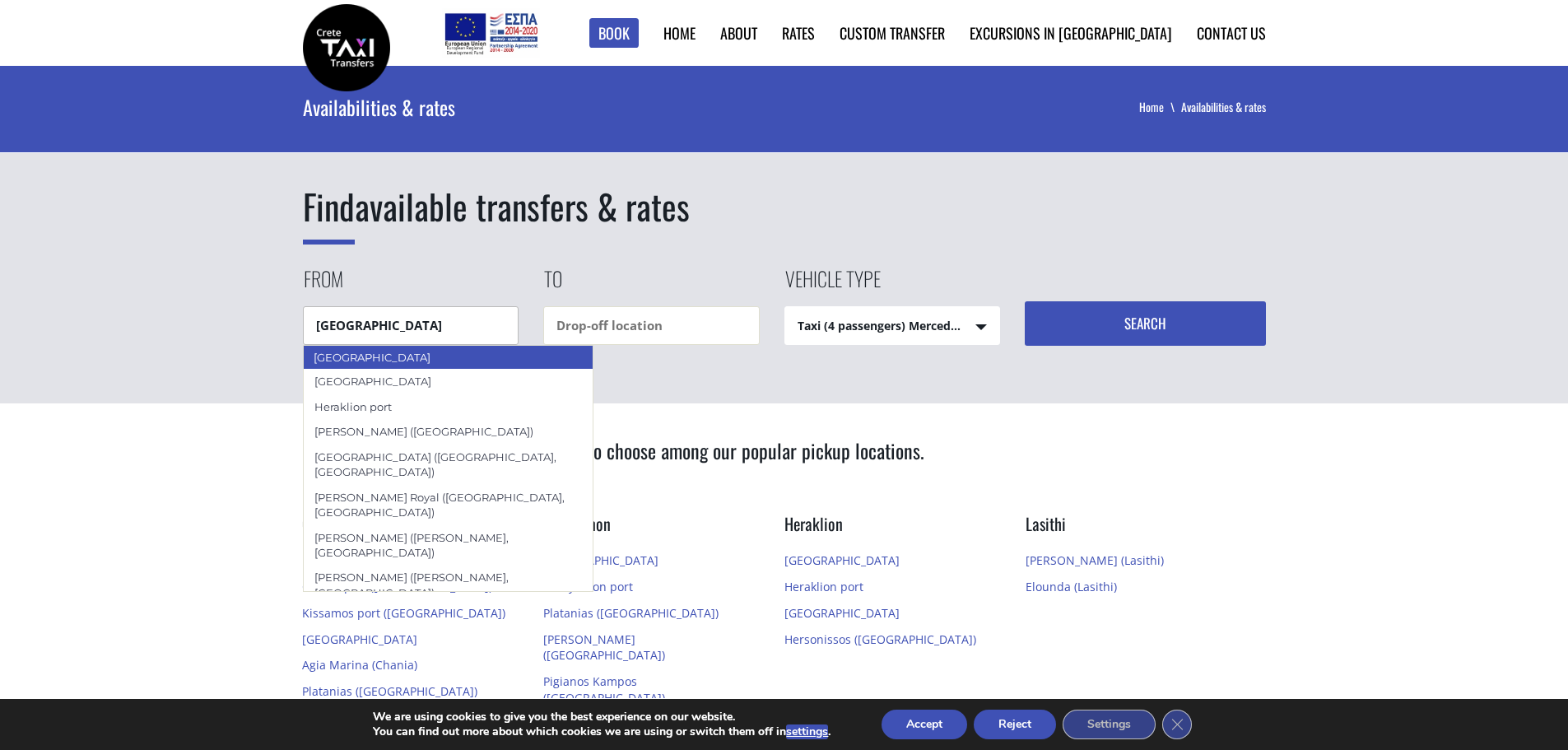
click at [439, 359] on div "[GEOGRAPHIC_DATA]" at bounding box center [448, 357] width 291 height 25
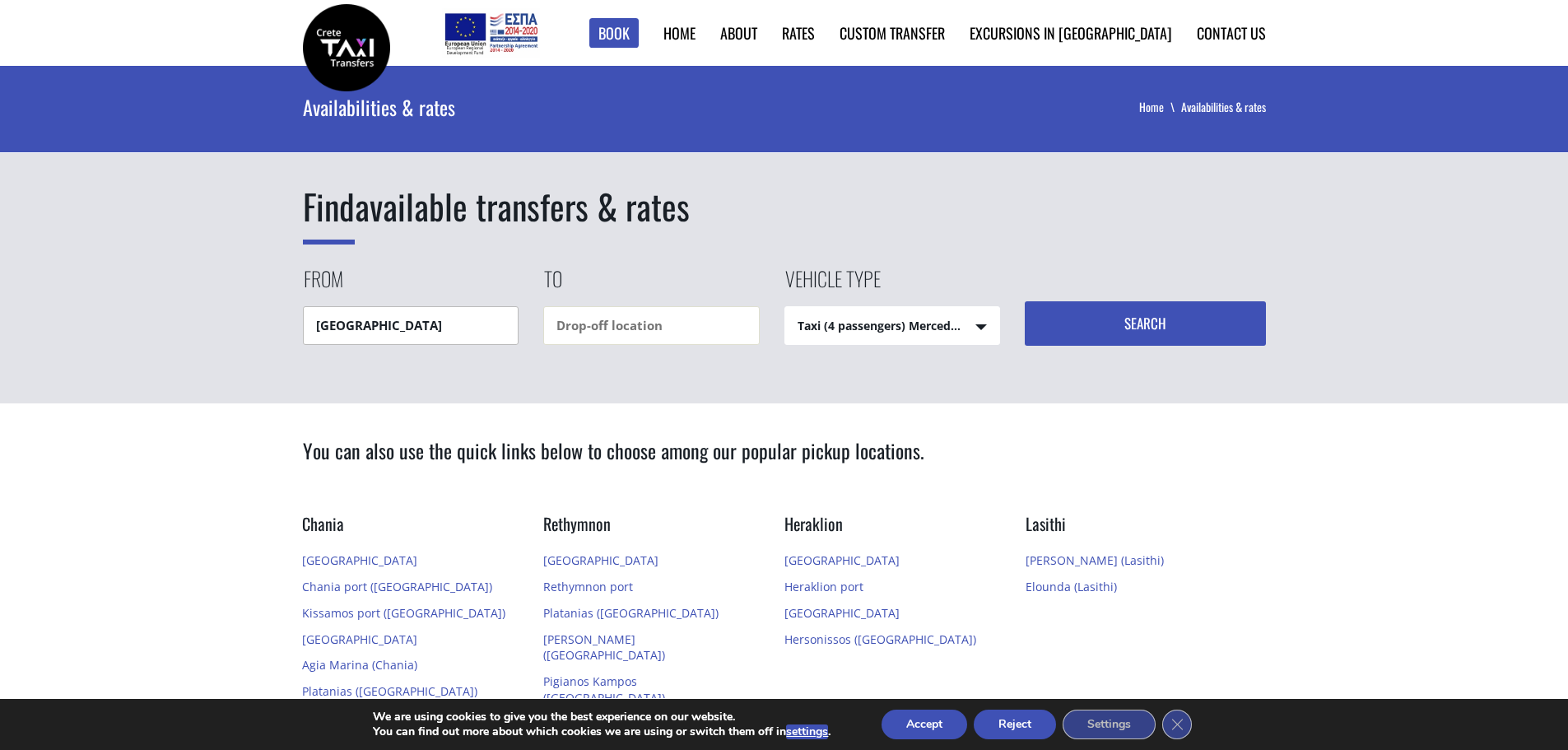
type input "[GEOGRAPHIC_DATA]"
click at [640, 335] on input "text" at bounding box center [651, 326] width 216 height 39
click at [638, 360] on div "Nautilux ([GEOGRAPHIC_DATA])" at bounding box center [651, 357] width 216 height 25
type input "Nautilux ([GEOGRAPHIC_DATA])"
click at [1177, 335] on button "Search" at bounding box center [1145, 323] width 241 height 45
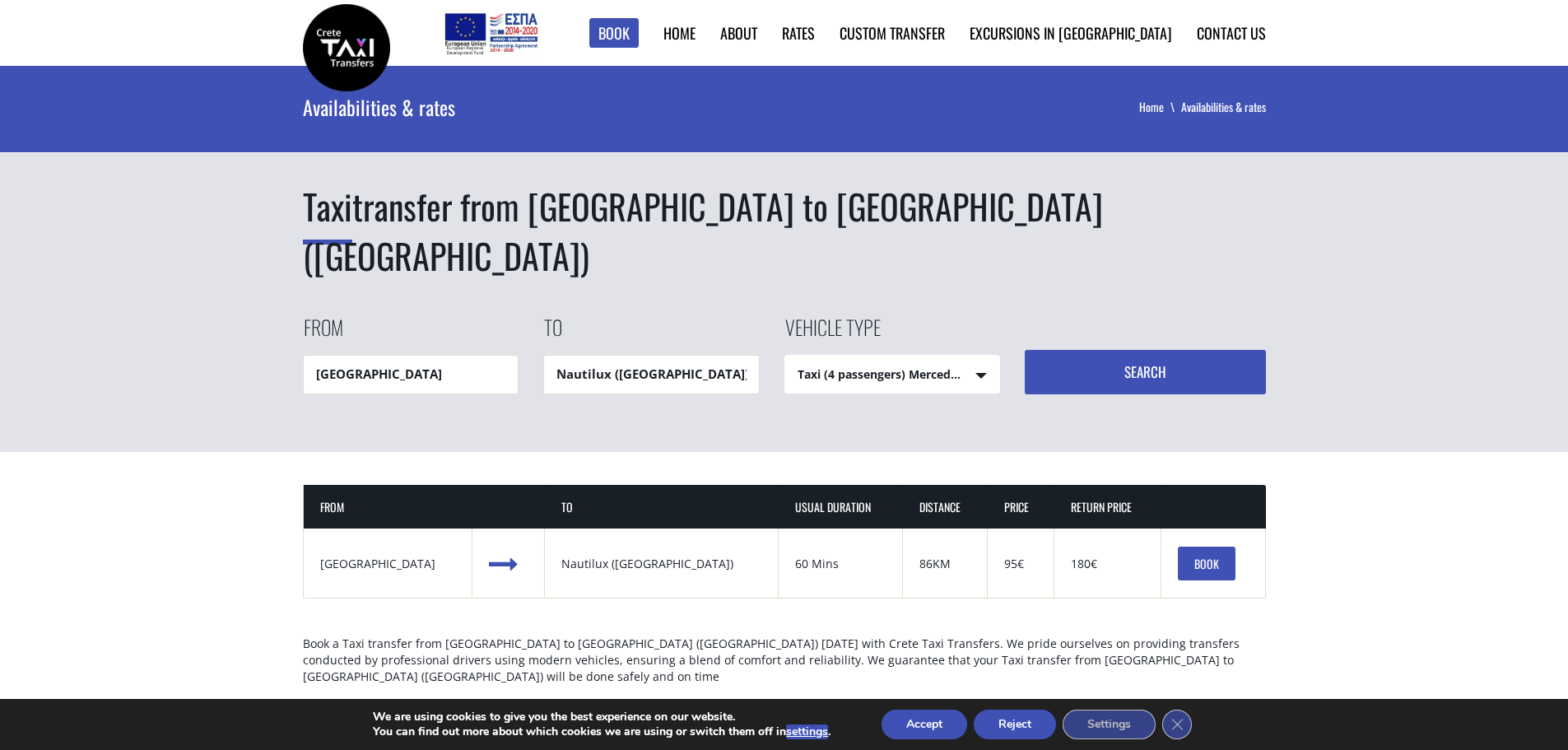
click at [365, 52] on img at bounding box center [346, 48] width 87 height 87
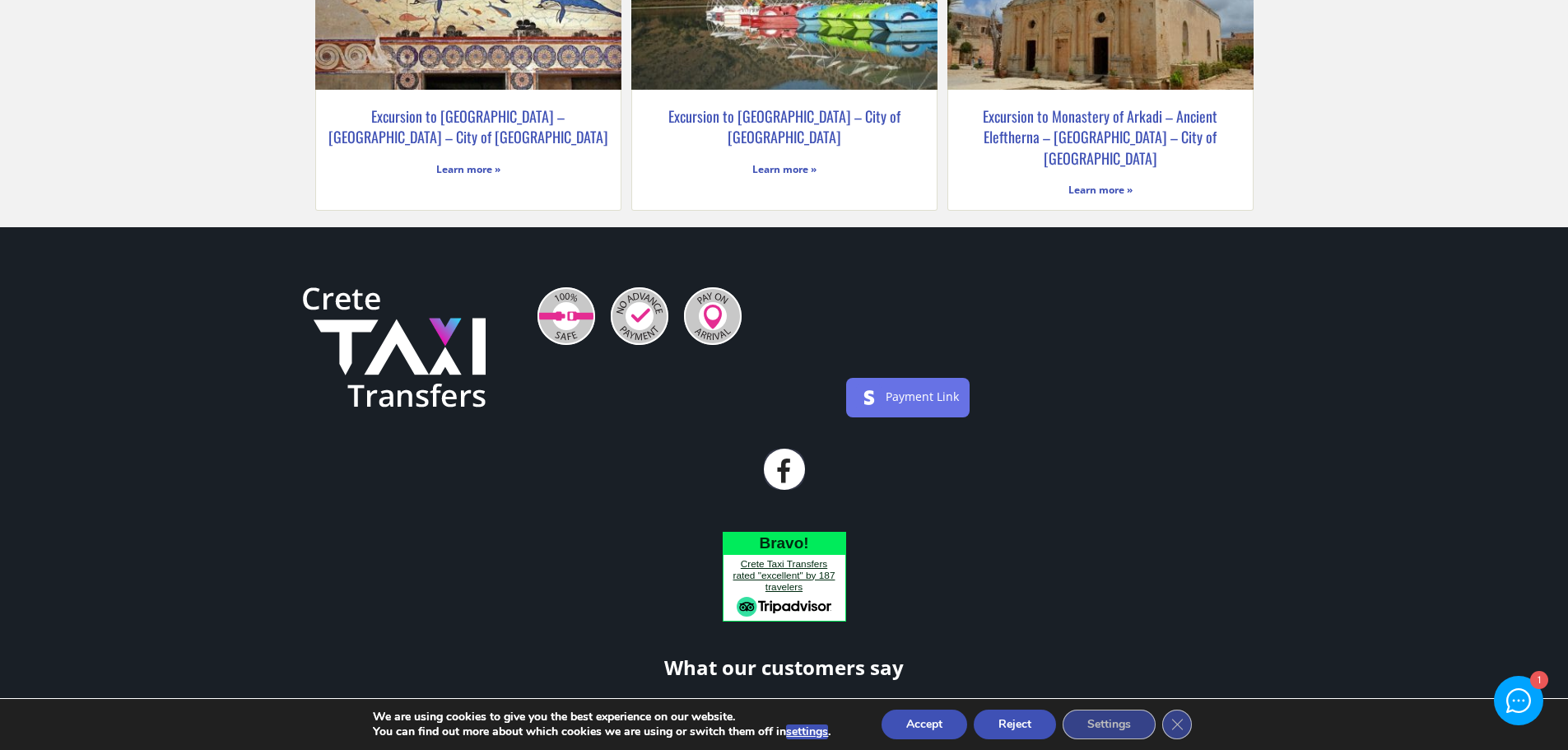
scroll to position [3704, 0]
